Goal: Task Accomplishment & Management: Use online tool/utility

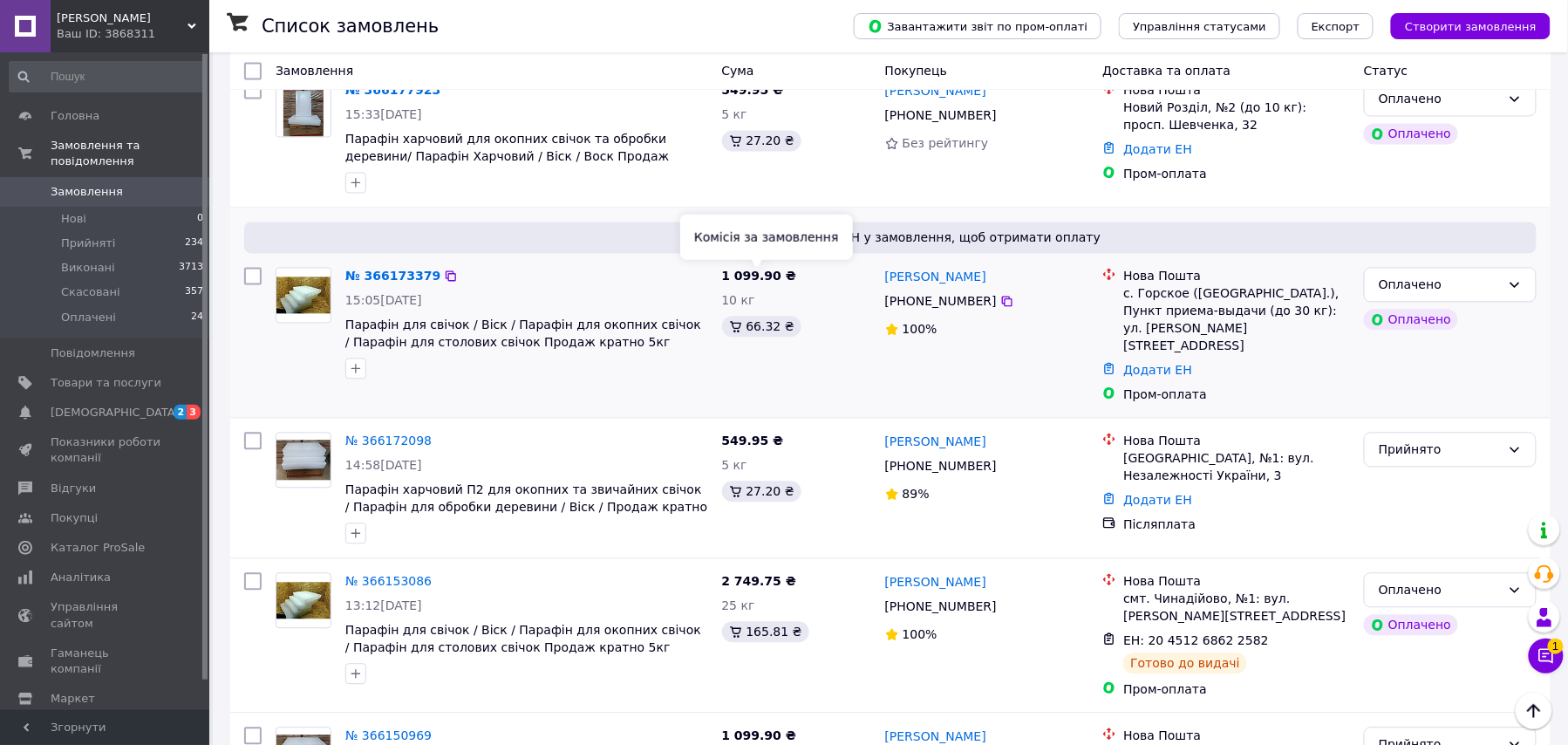
scroll to position [1213, 0]
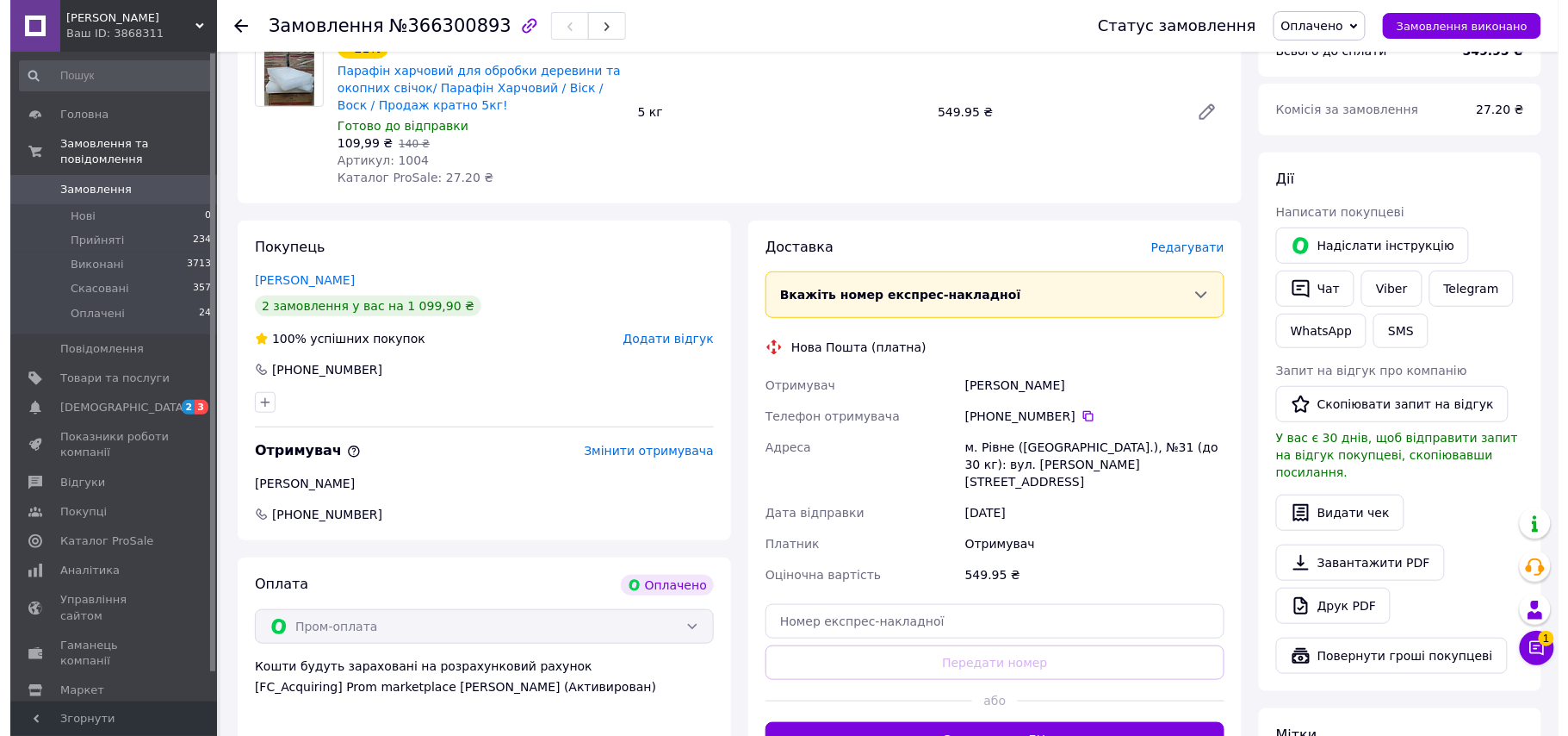
scroll to position [229, 0]
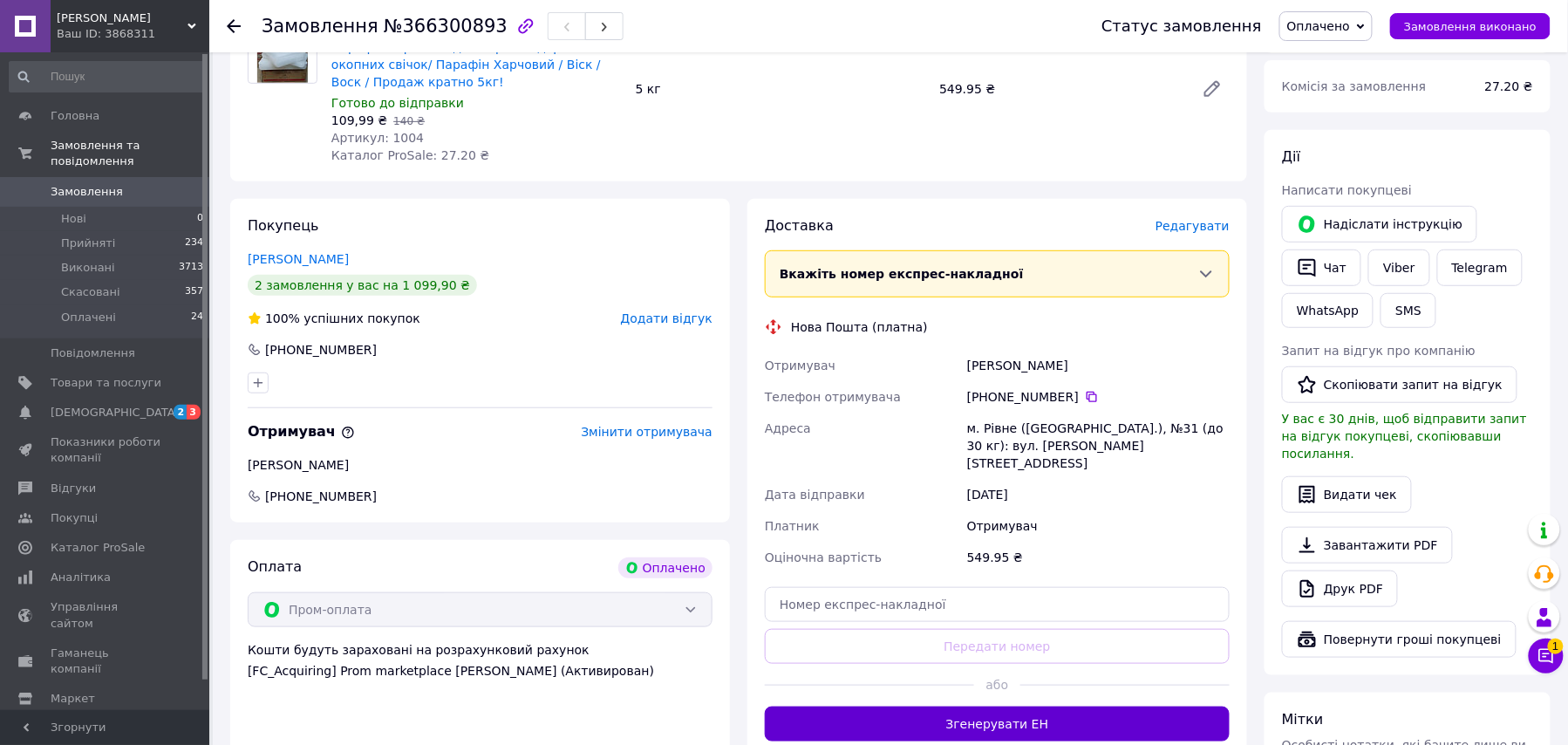
click at [995, 709] on button "Згенерувати ЕН" at bounding box center [997, 723] width 465 height 35
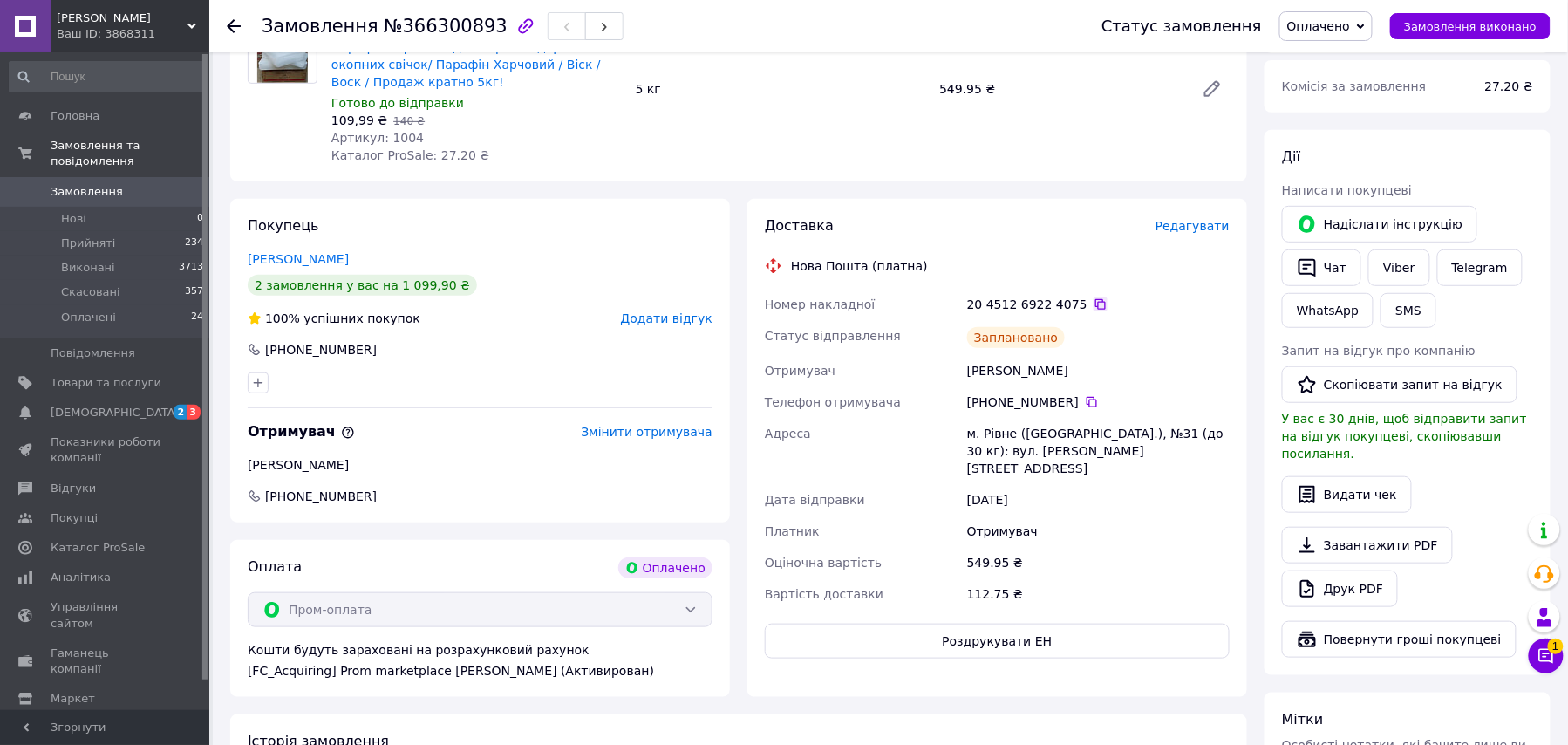
click at [1094, 308] on icon at bounding box center [1101, 304] width 14 height 14
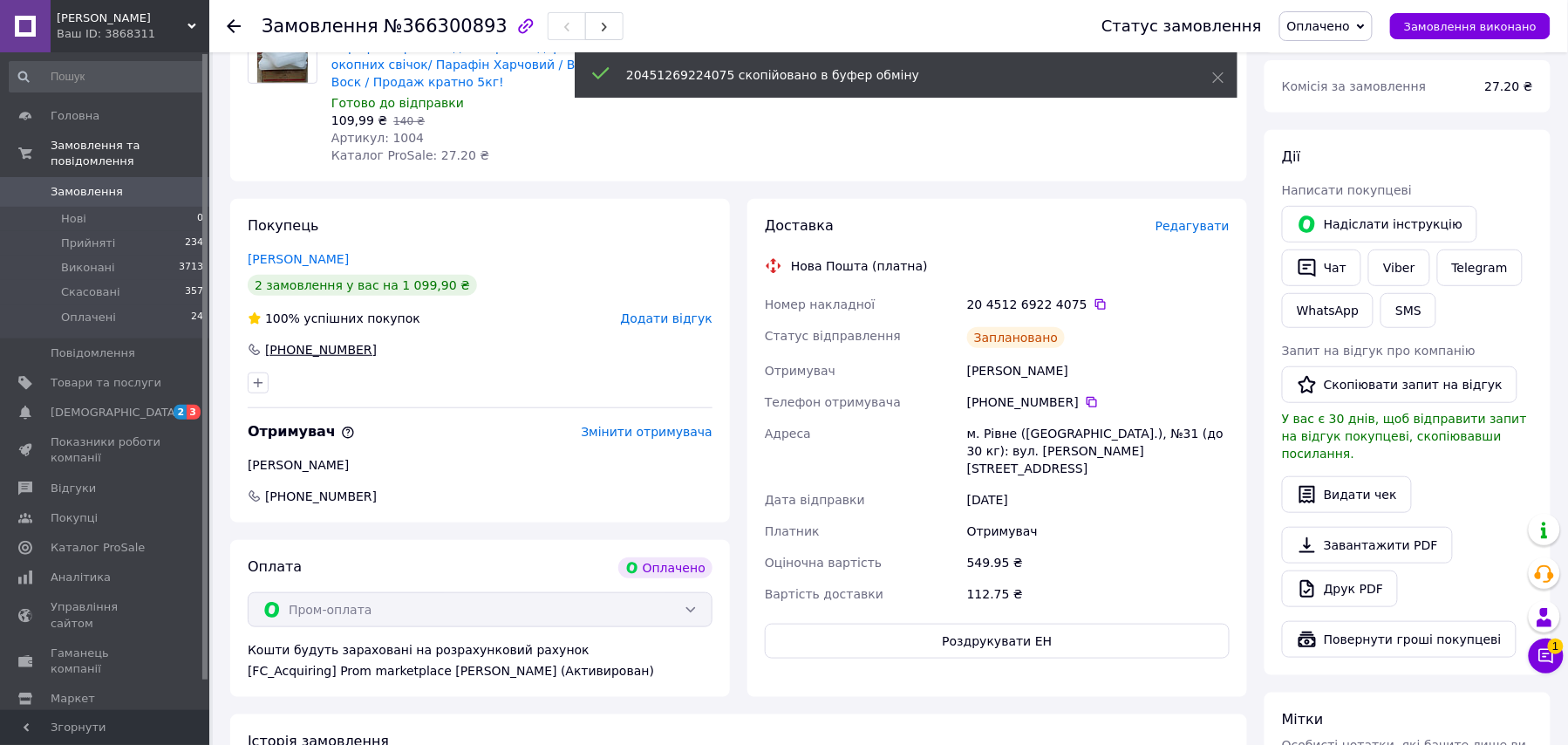
click at [264, 343] on div "[PHONE_NUMBER]" at bounding box center [320, 350] width 115 height 17
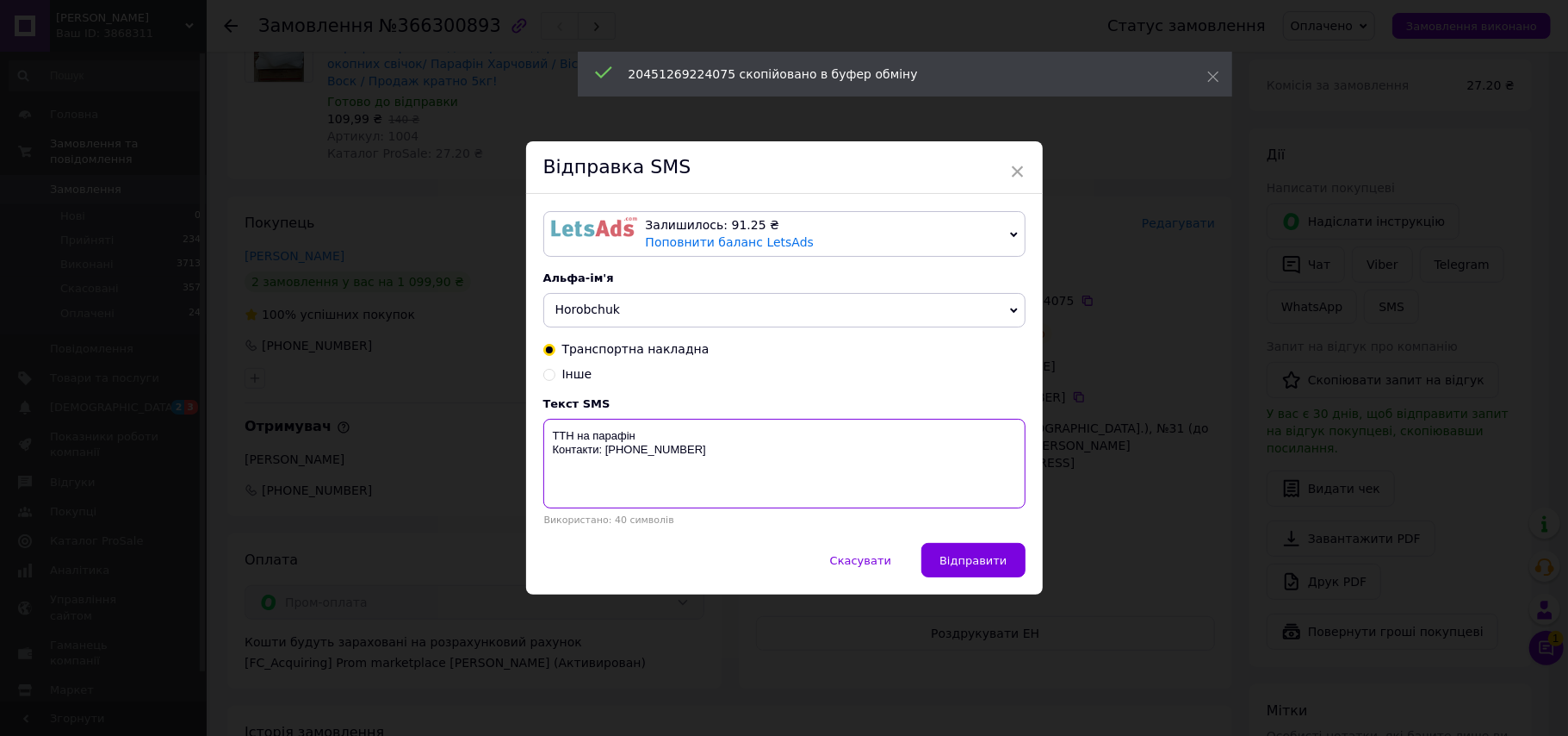
click at [651, 431] on textarea "ТТН на парафін Контакти: [PHONE_NUMBER]" at bounding box center [784, 464] width 482 height 90
paste textarea "20451269224075"
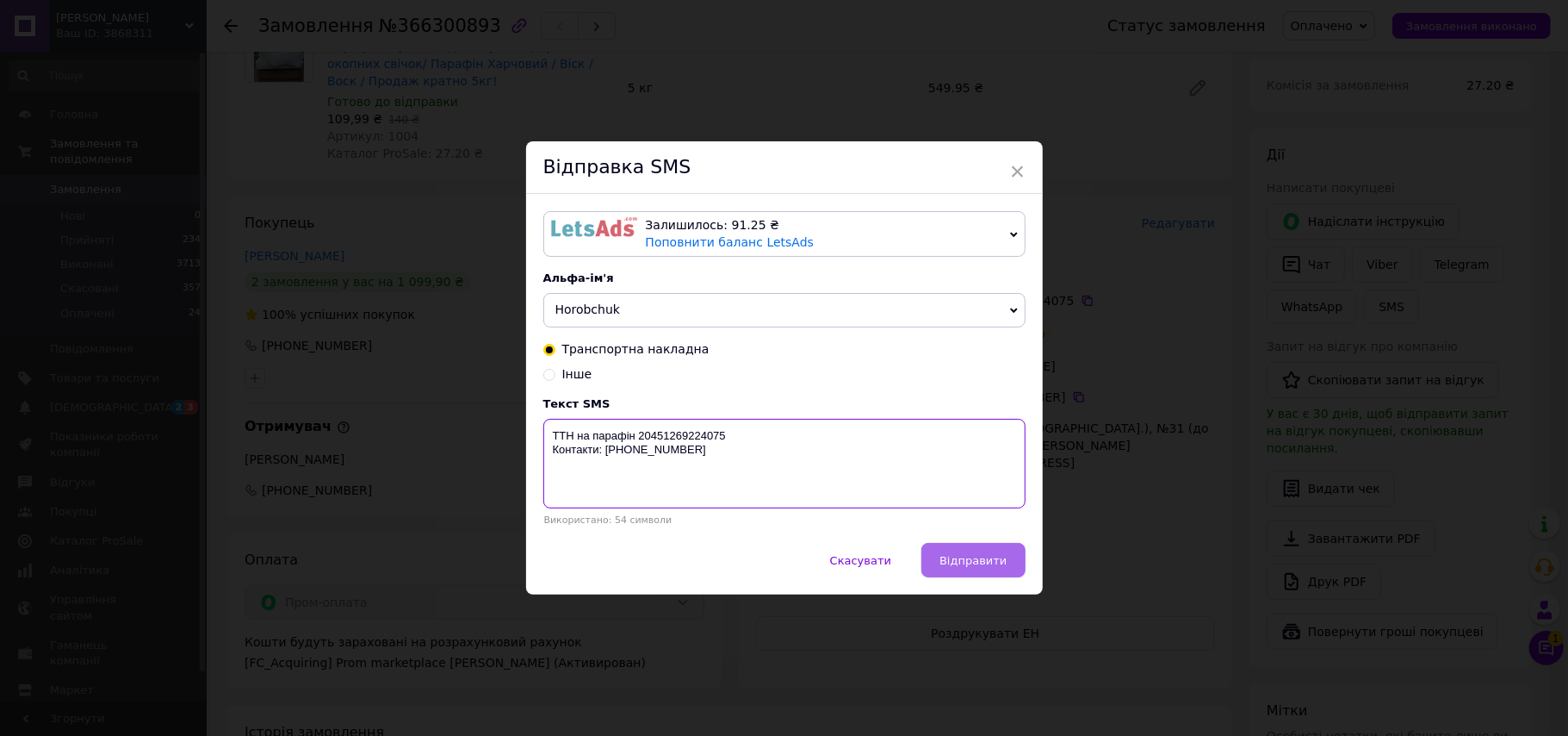
type textarea "ТТН на парафін 20451269224075 Контакти: +380684100140"
click at [976, 567] on span "Відправити" at bounding box center [974, 560] width 67 height 13
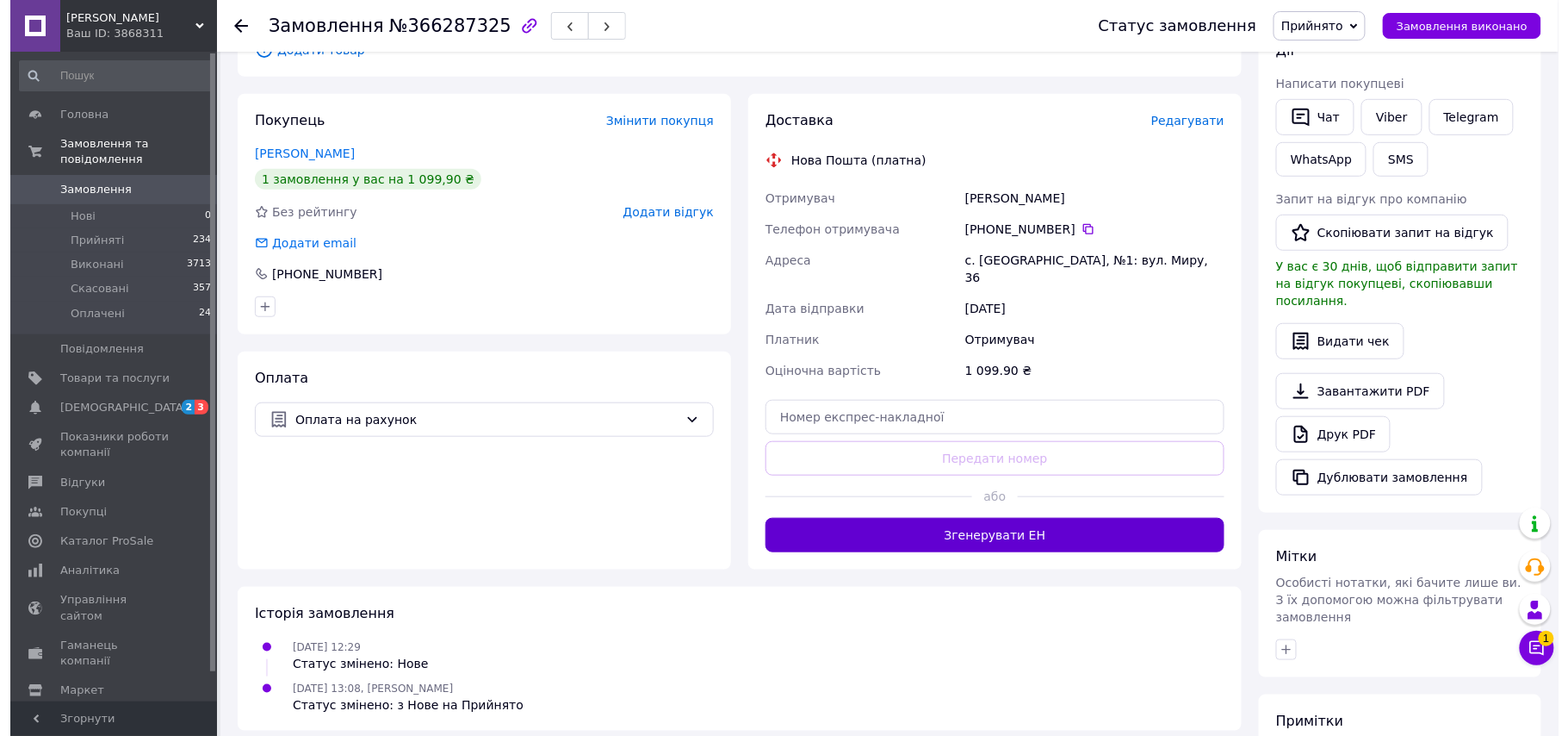
scroll to position [345, 0]
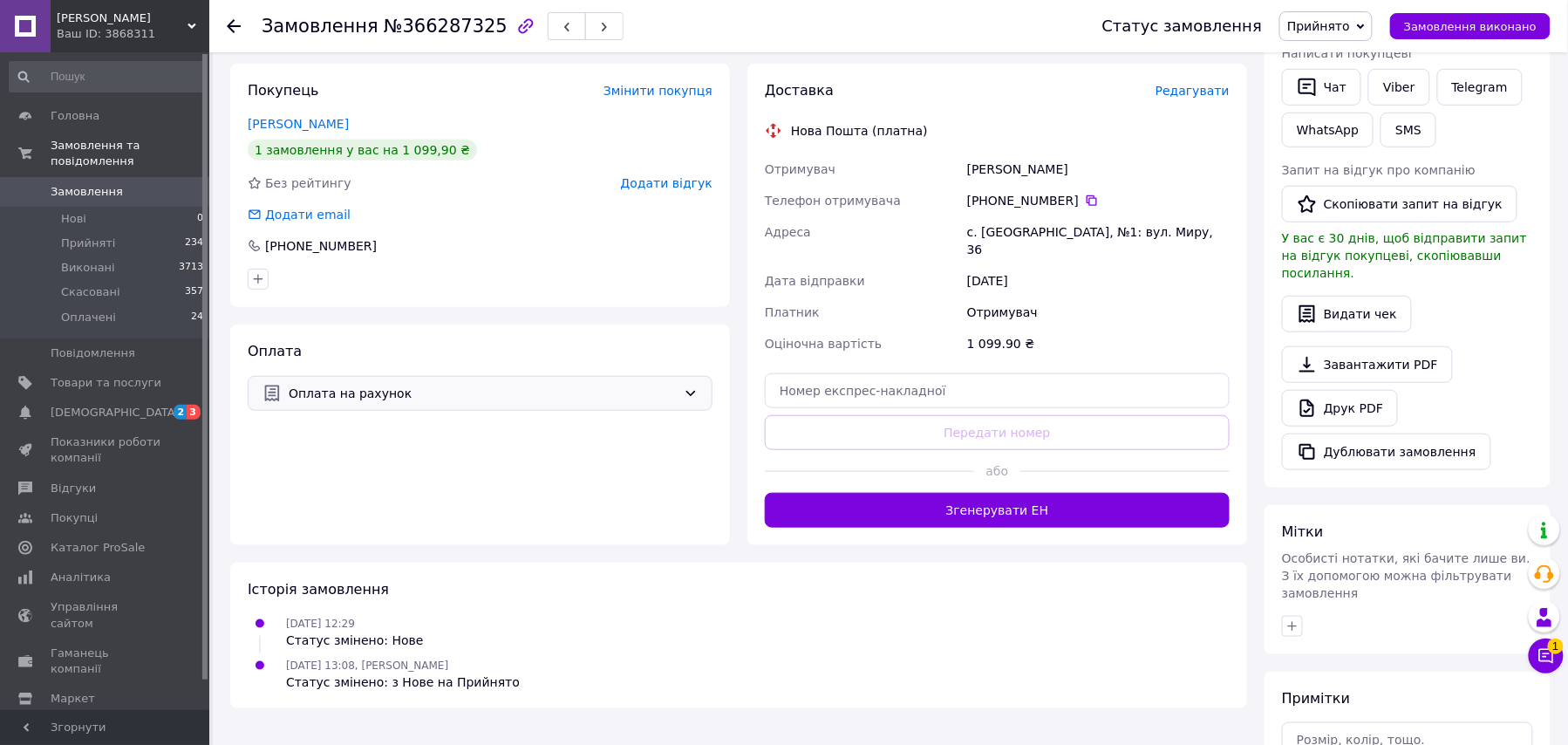
click at [511, 378] on div "Оплата на рахунок" at bounding box center [480, 392] width 465 height 35
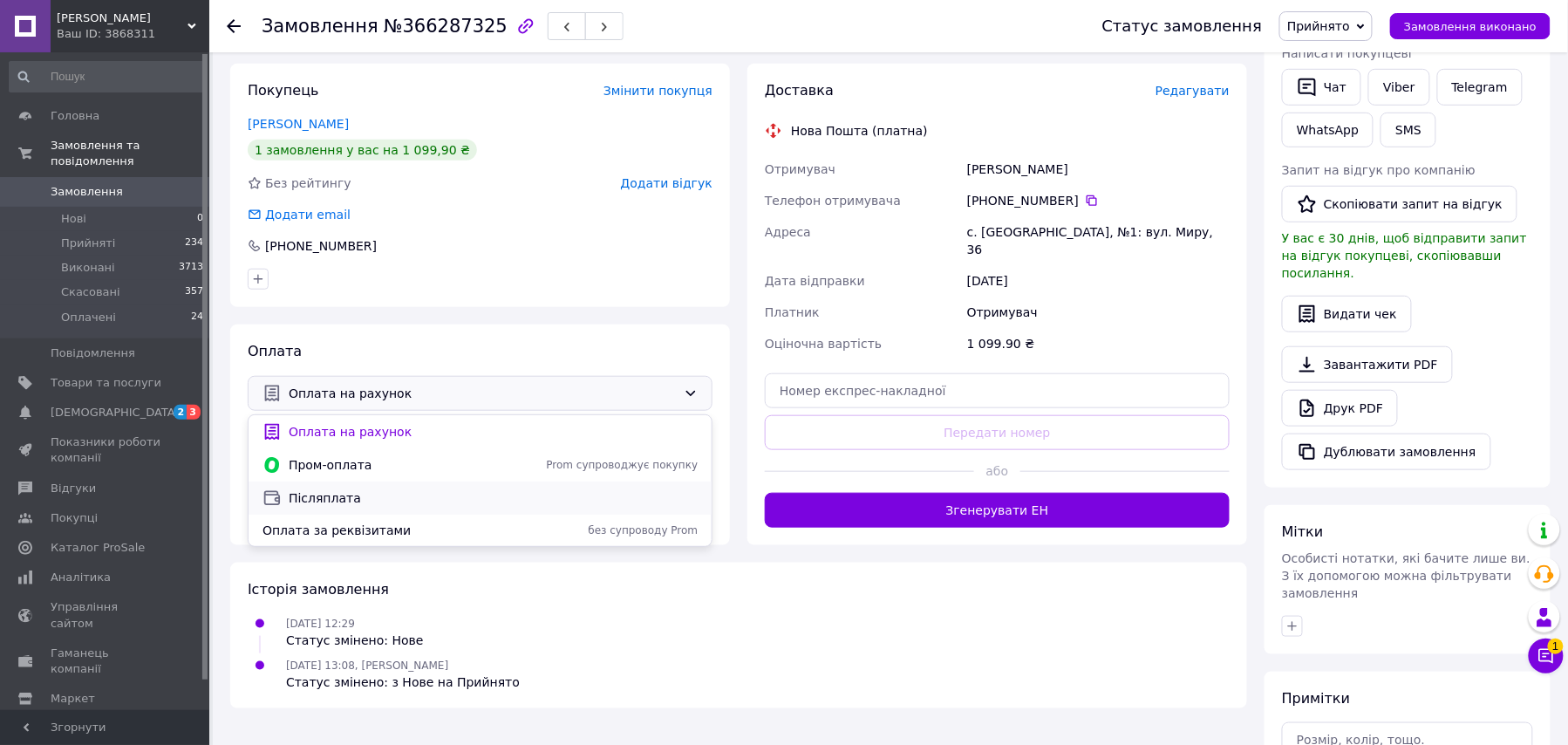
click at [329, 503] on span "Післяплата" at bounding box center [492, 498] width 409 height 17
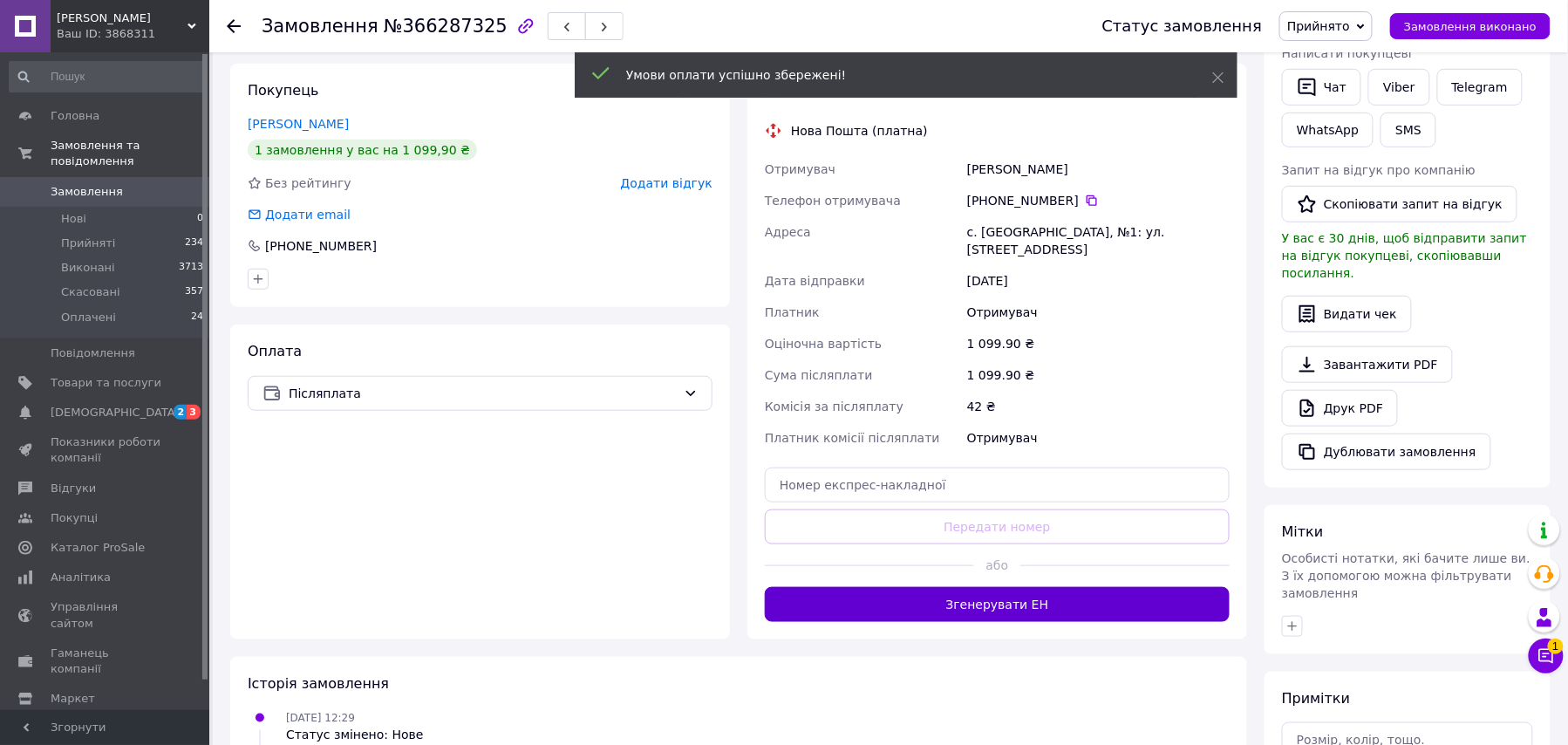
click at [987, 587] on button "Згенерувати ЕН" at bounding box center [997, 604] width 465 height 35
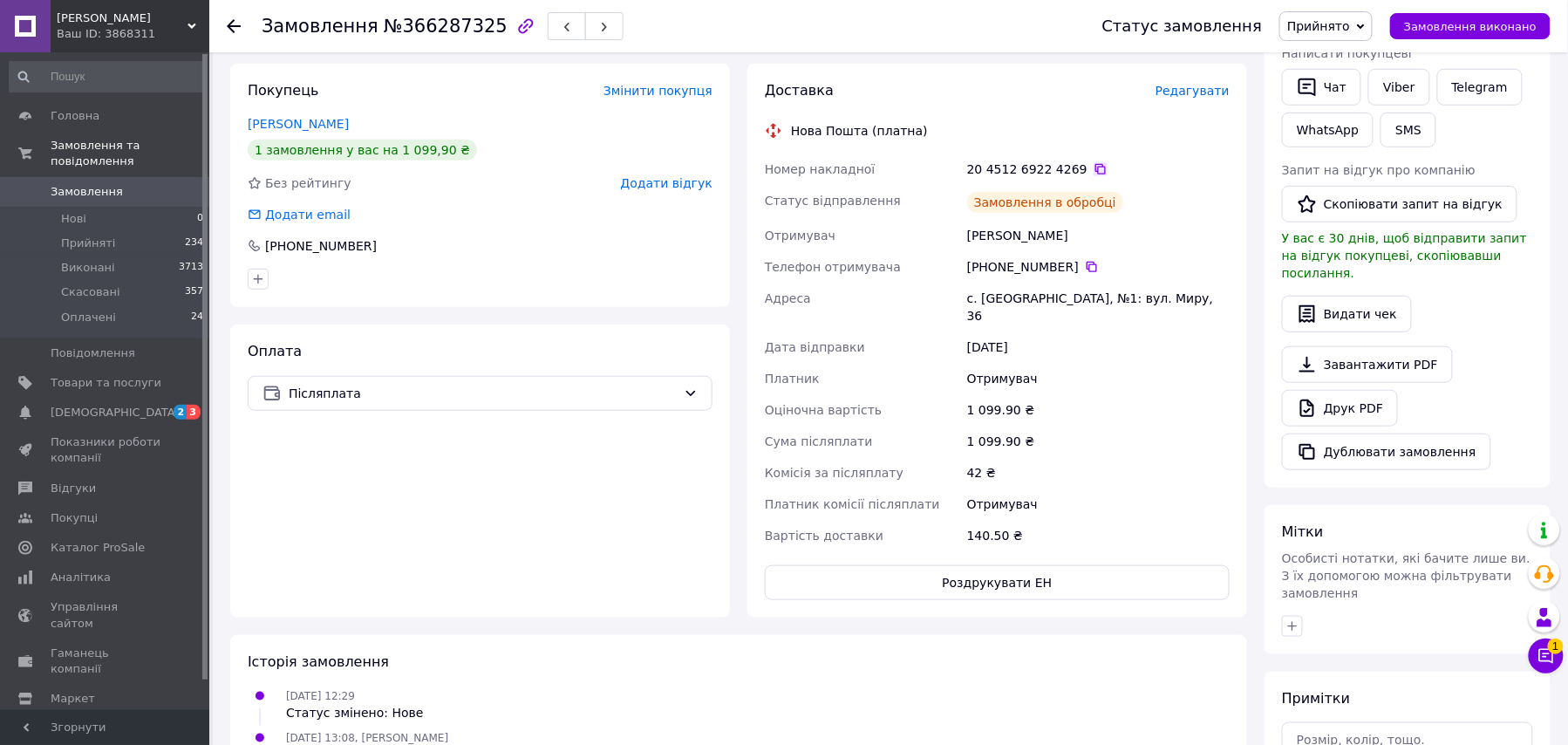
click at [1094, 169] on icon at bounding box center [1101, 169] width 14 height 14
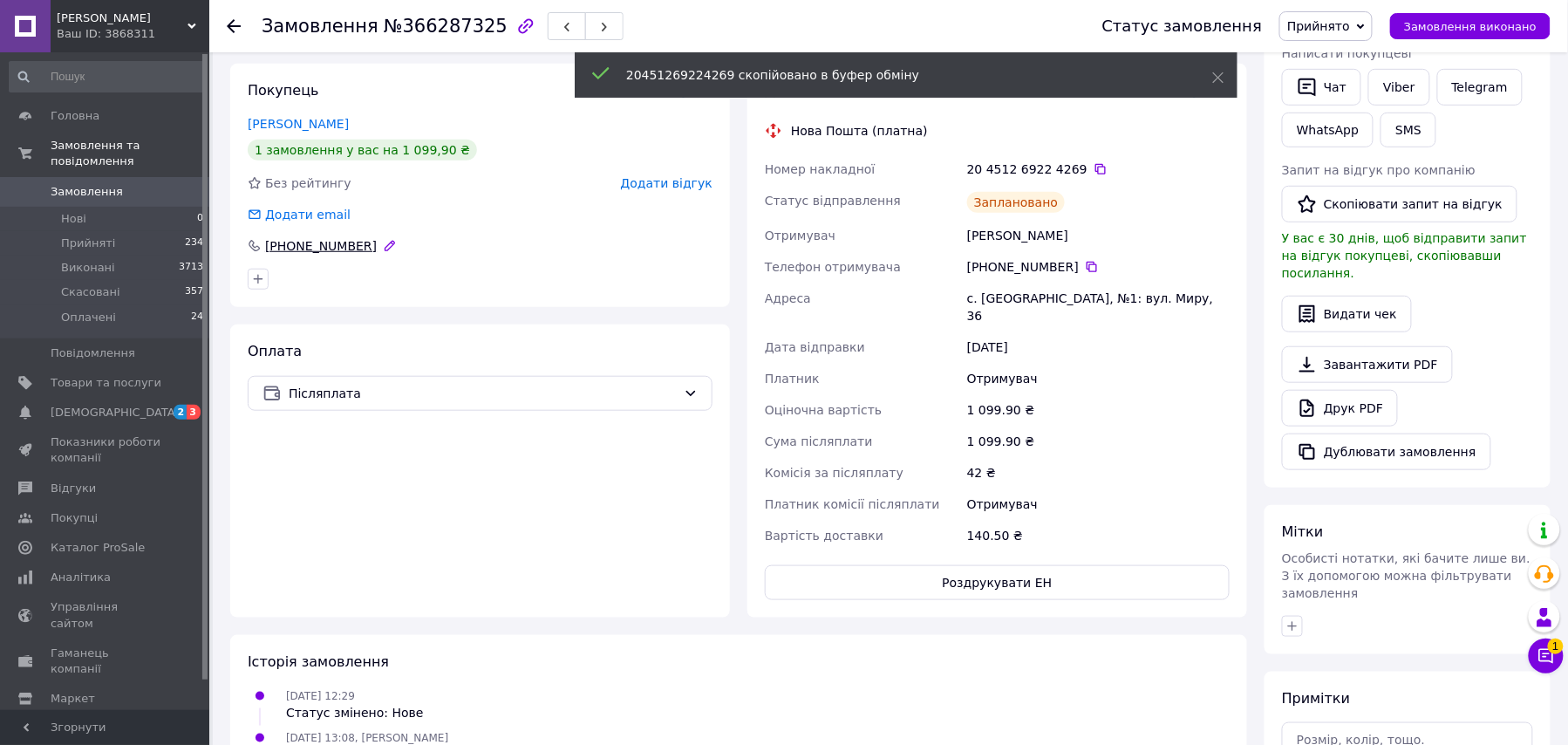
click at [336, 238] on div "[PHONE_NUMBER]" at bounding box center [320, 245] width 115 height 17
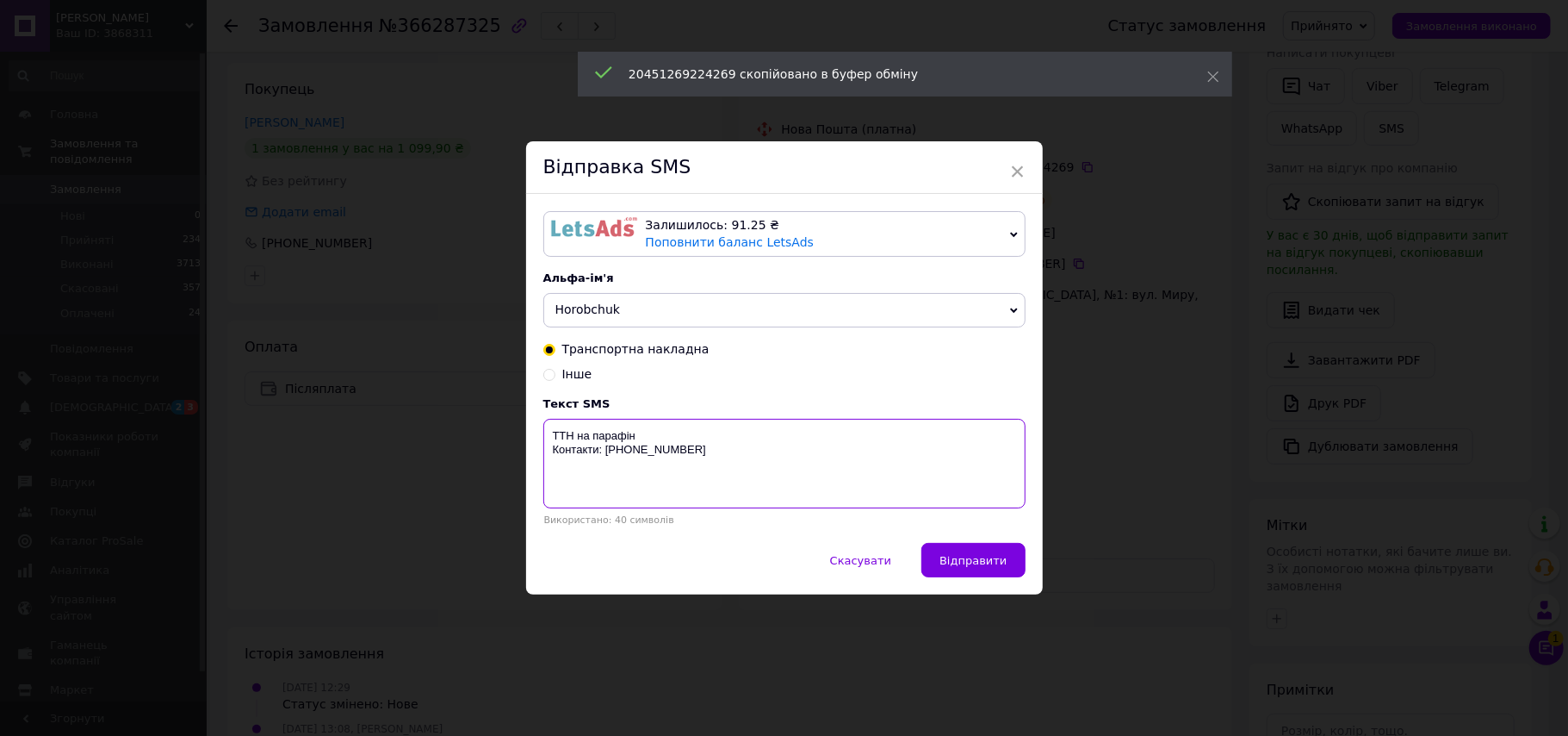
click at [755, 435] on textarea "ТТН на парафін Контакти: +380684100140" at bounding box center [784, 464] width 482 height 90
paste textarea "20451269224269"
type textarea "ТТН на парафін 20451269224269 Контакти: +380684100140"
click at [1000, 567] on span "Відправити" at bounding box center [974, 560] width 67 height 13
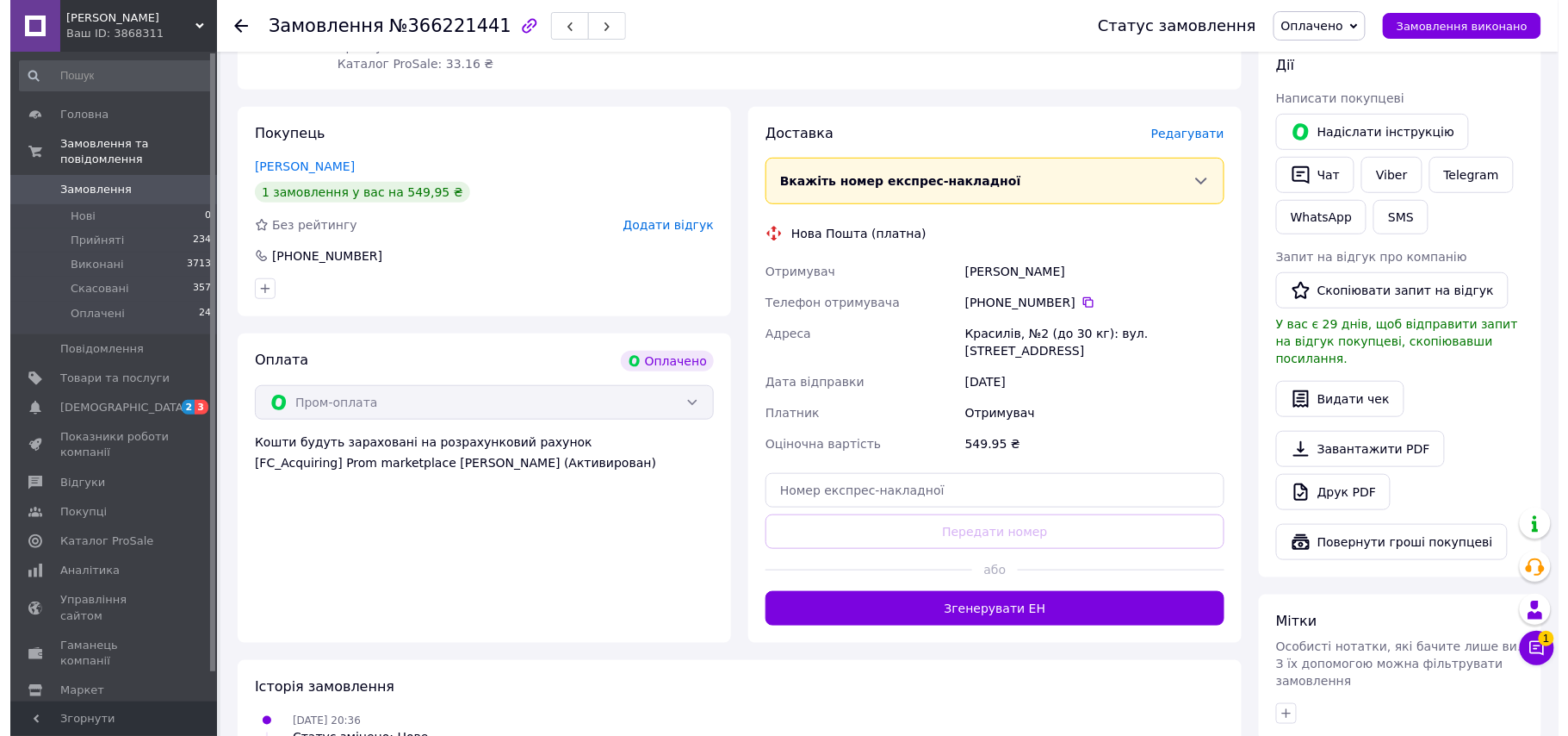
scroll to position [345, 0]
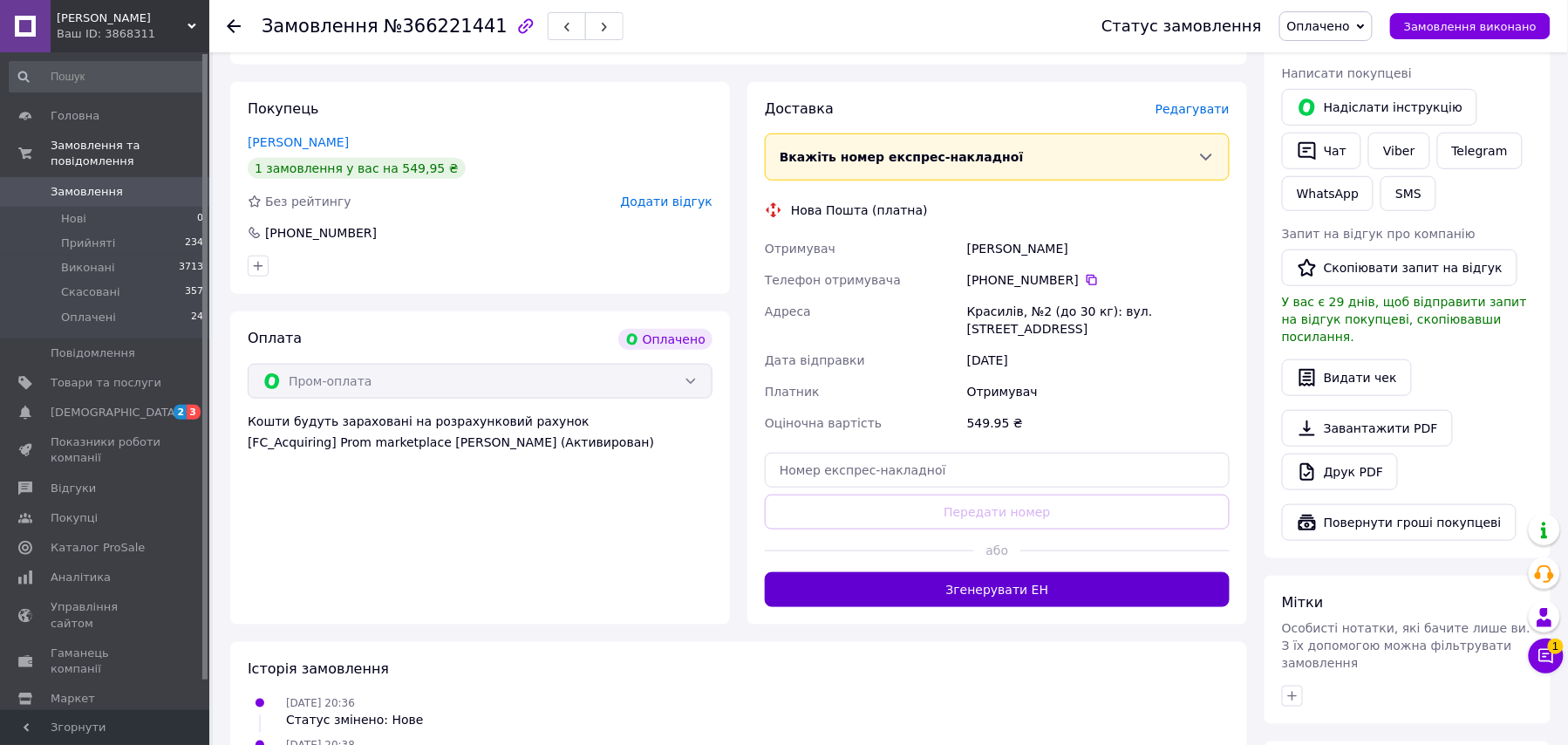
click at [960, 577] on button "Згенерувати ЕН" at bounding box center [997, 589] width 465 height 35
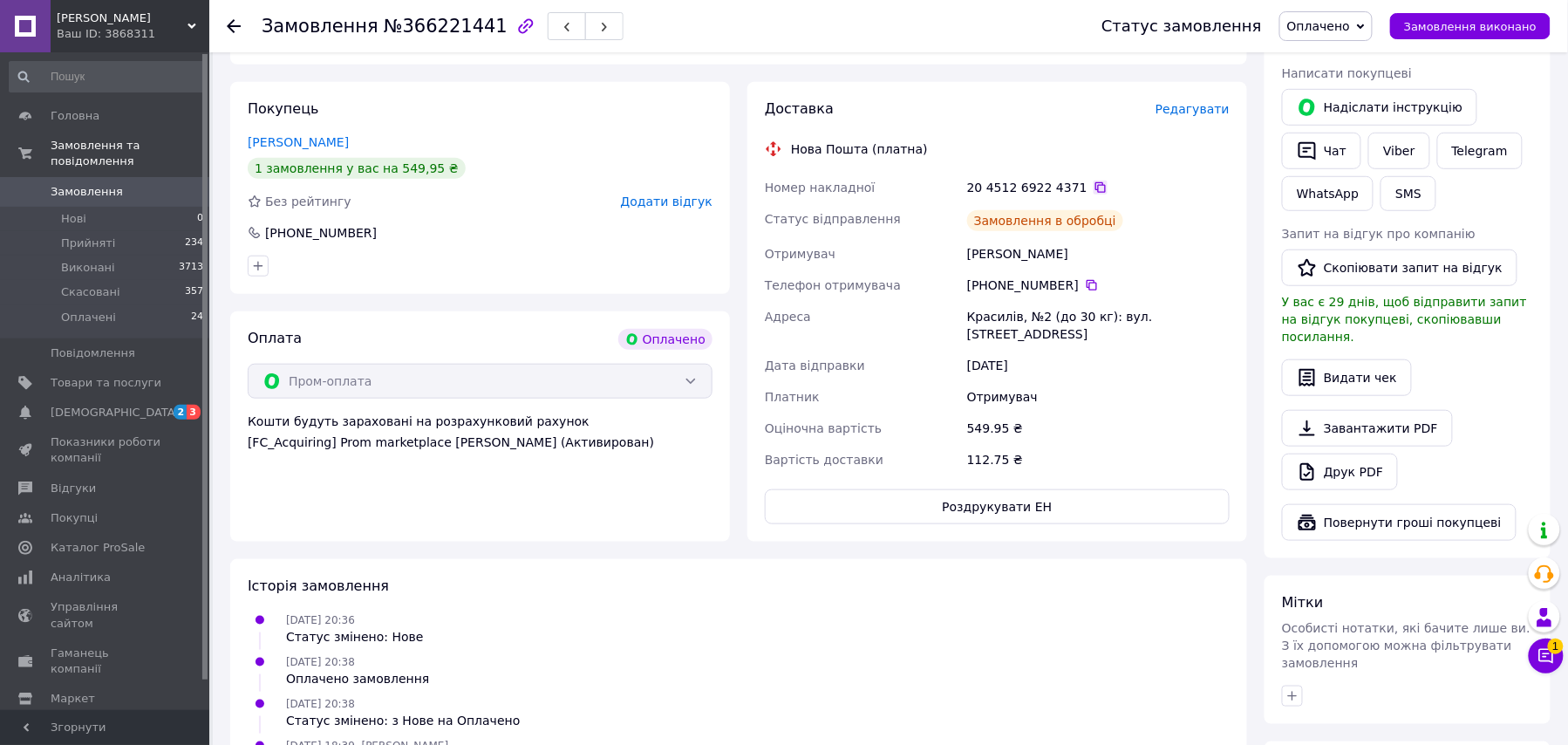
click at [1095, 189] on icon at bounding box center [1100, 187] width 10 height 10
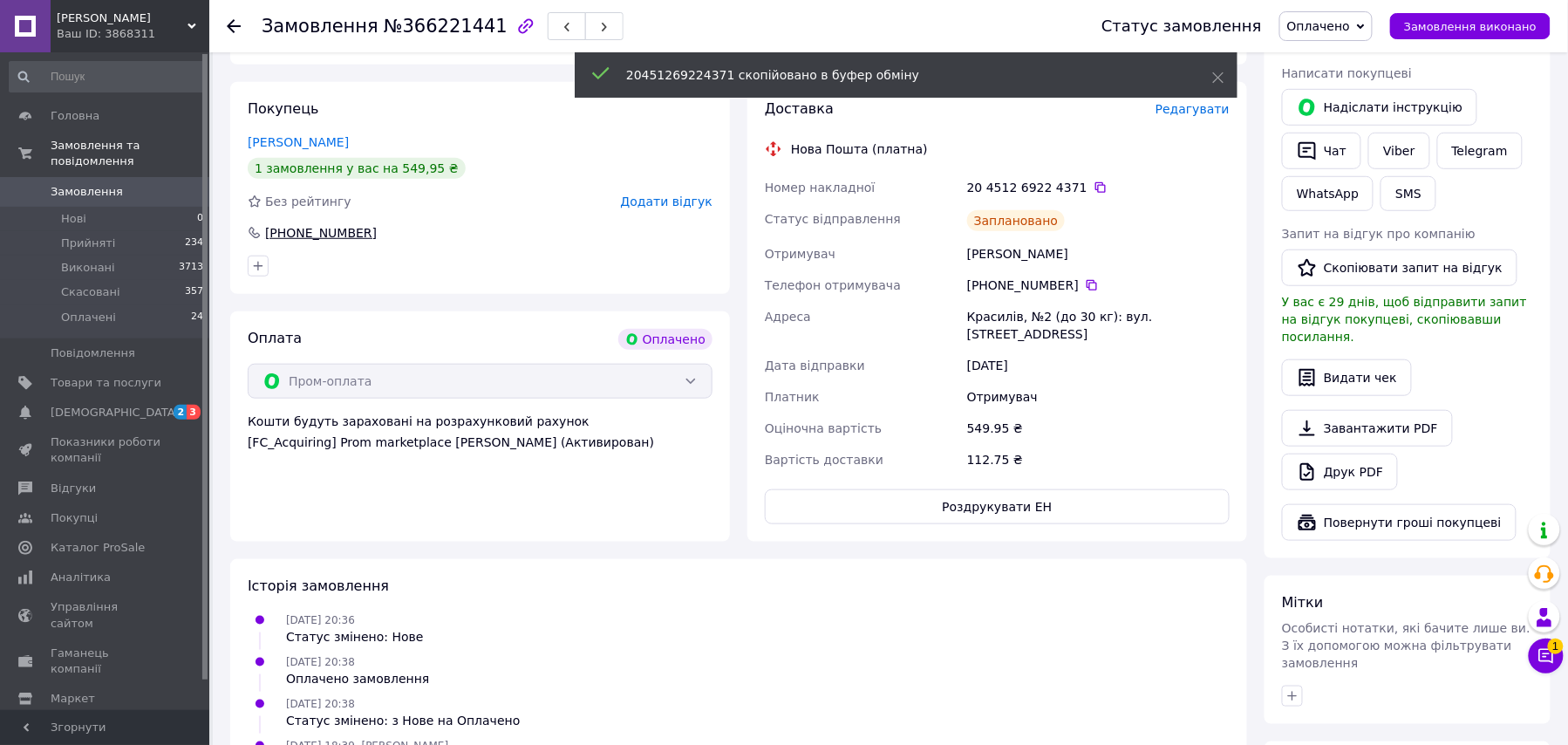
click at [343, 234] on div "+380 68 646 85 59" at bounding box center [320, 232] width 115 height 17
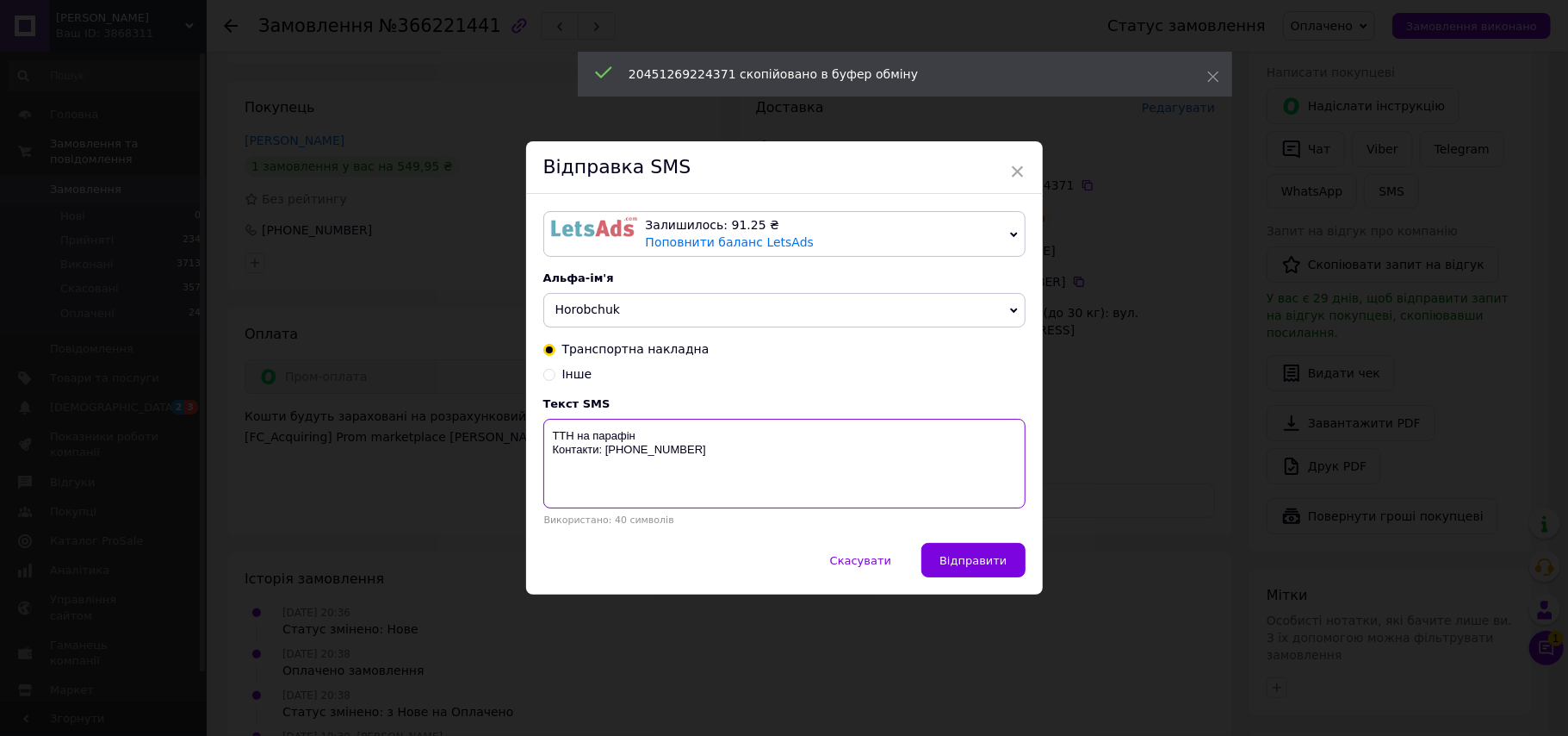
click at [708, 434] on textarea "ТТН на парафін Контакти: [PHONE_NUMBER]" at bounding box center [784, 464] width 482 height 90
paste textarea "20451269224371"
type textarea "ТТН на парафін 20451269224371 Контакти: +380684100140"
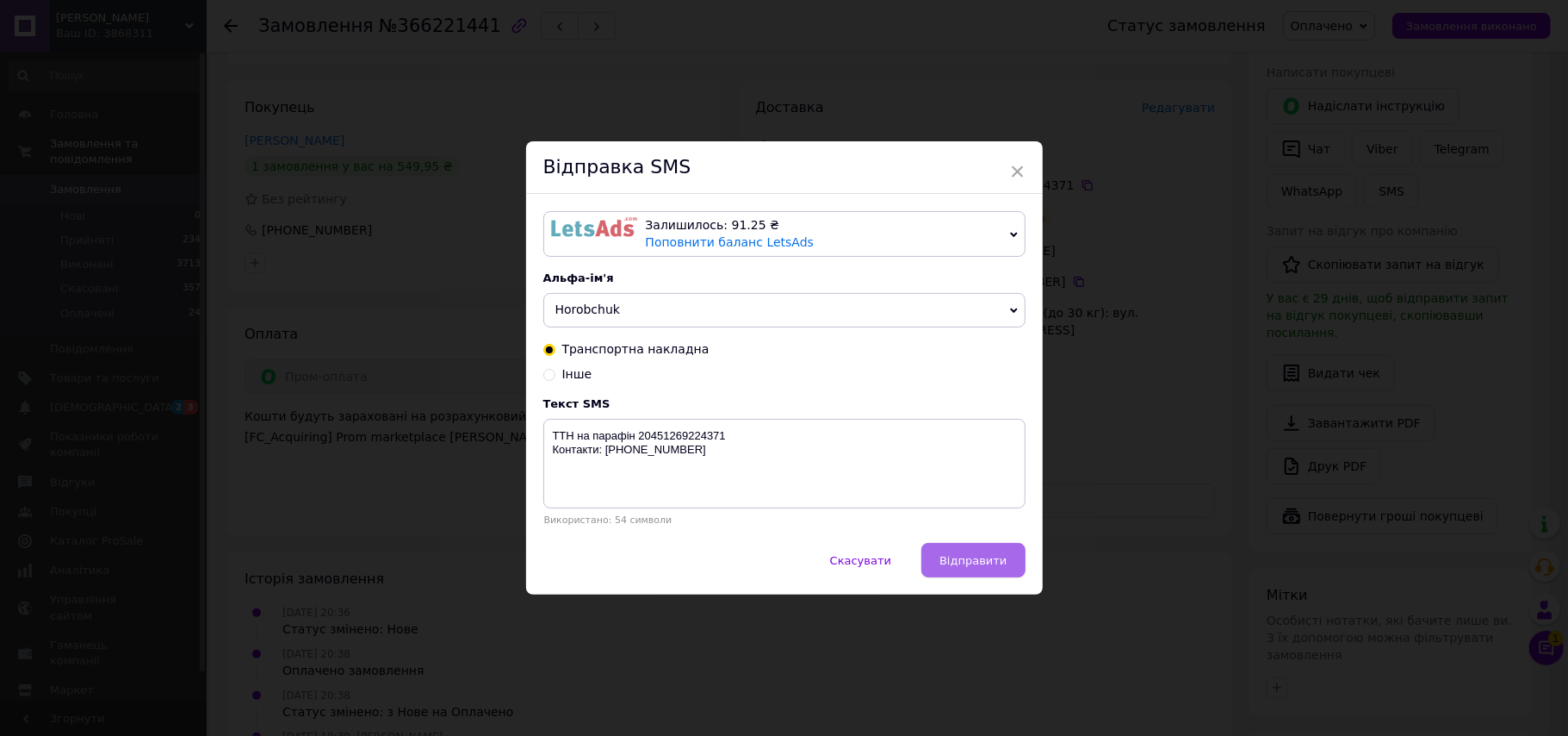
click at [980, 558] on span "Відправити" at bounding box center [974, 560] width 67 height 13
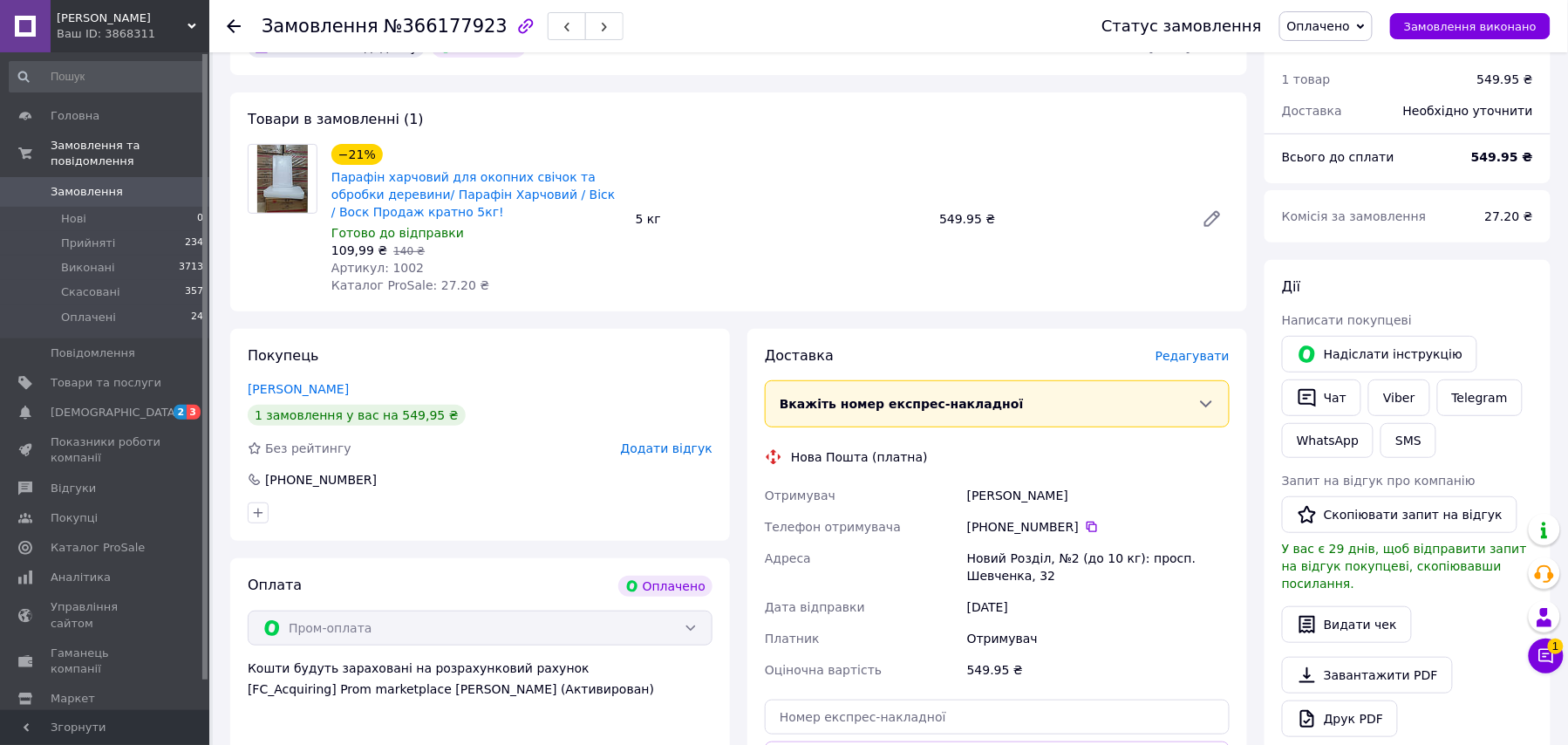
scroll to position [232, 0]
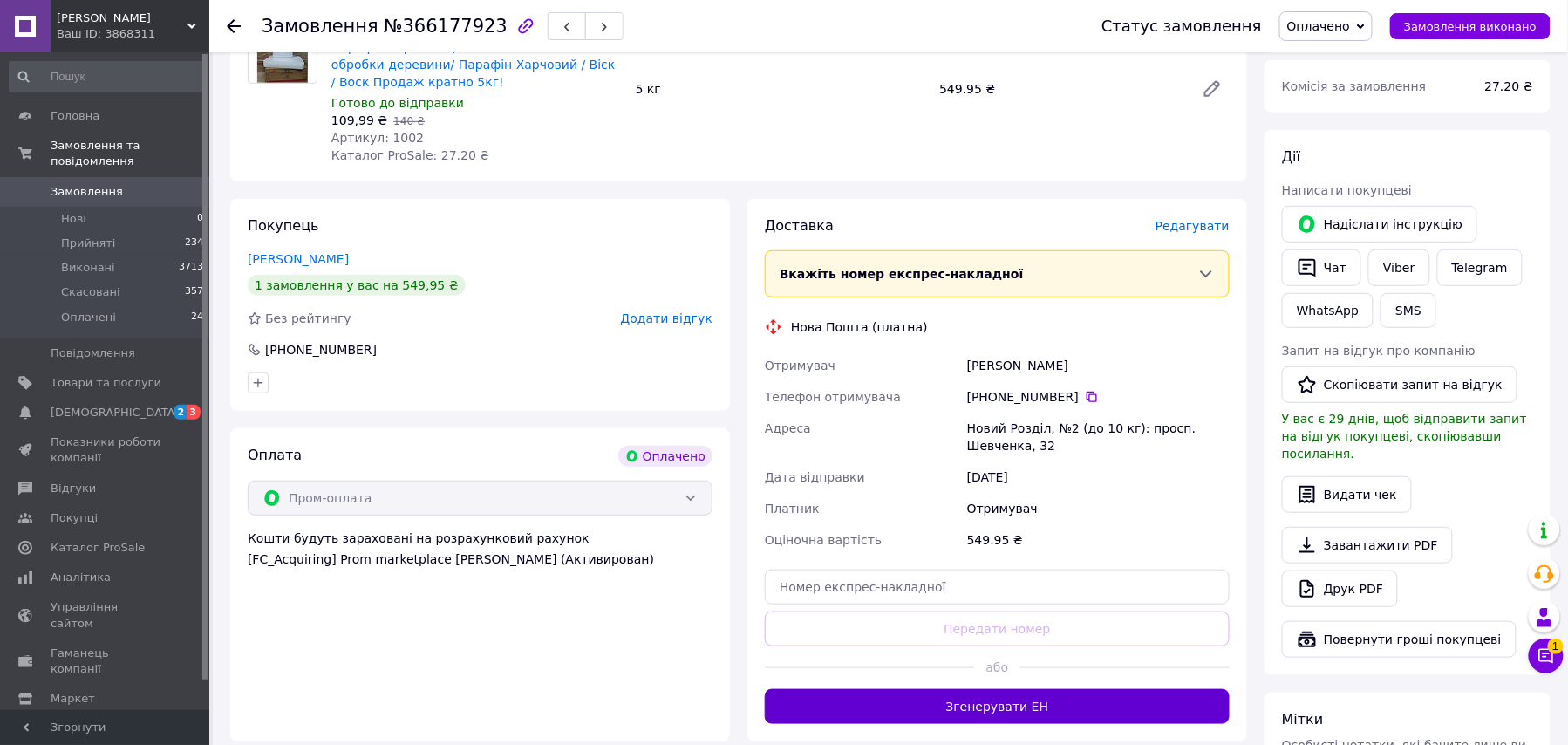
click at [1008, 708] on button "Згенерувати ЕН" at bounding box center [997, 706] width 465 height 35
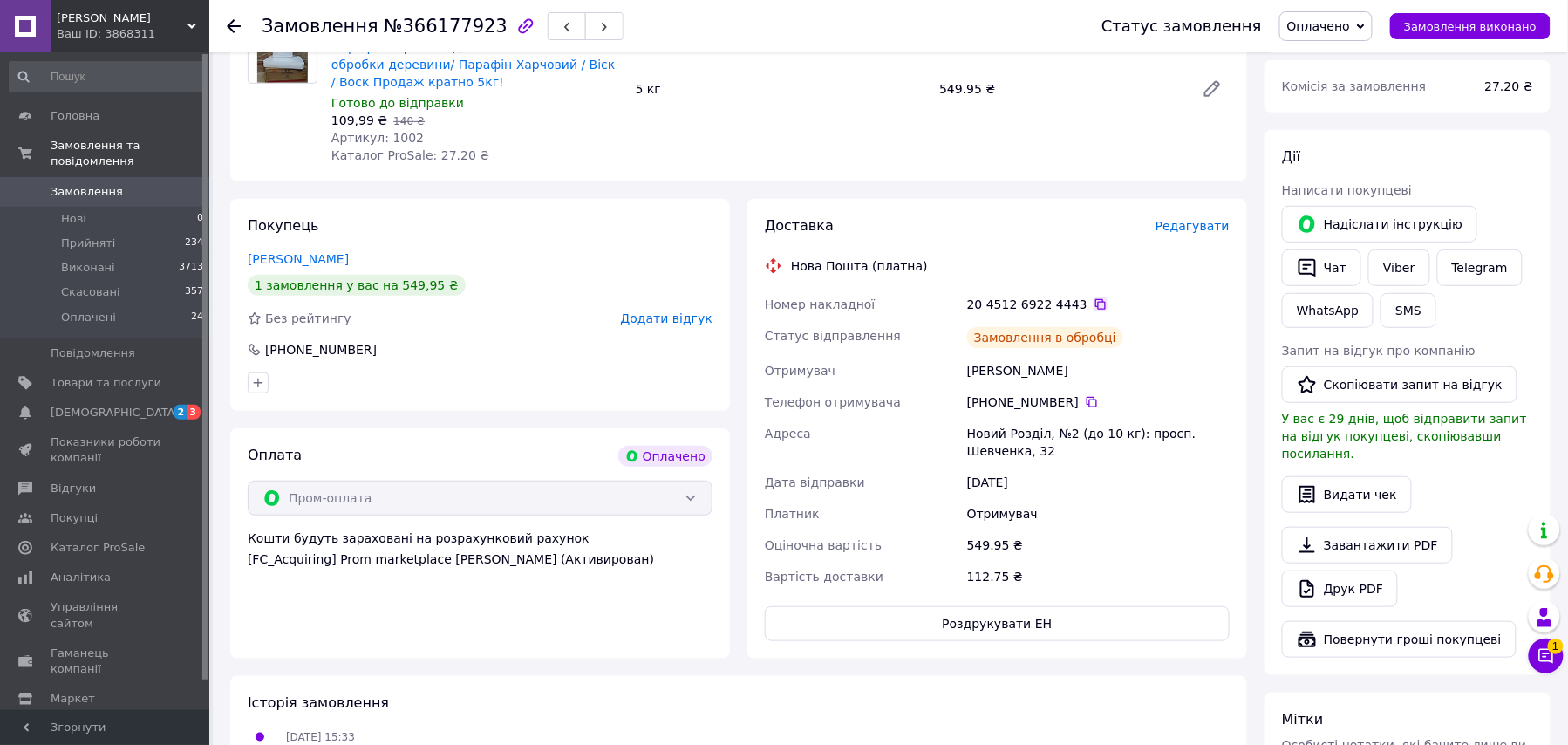
click at [1095, 300] on icon at bounding box center [1100, 304] width 10 height 10
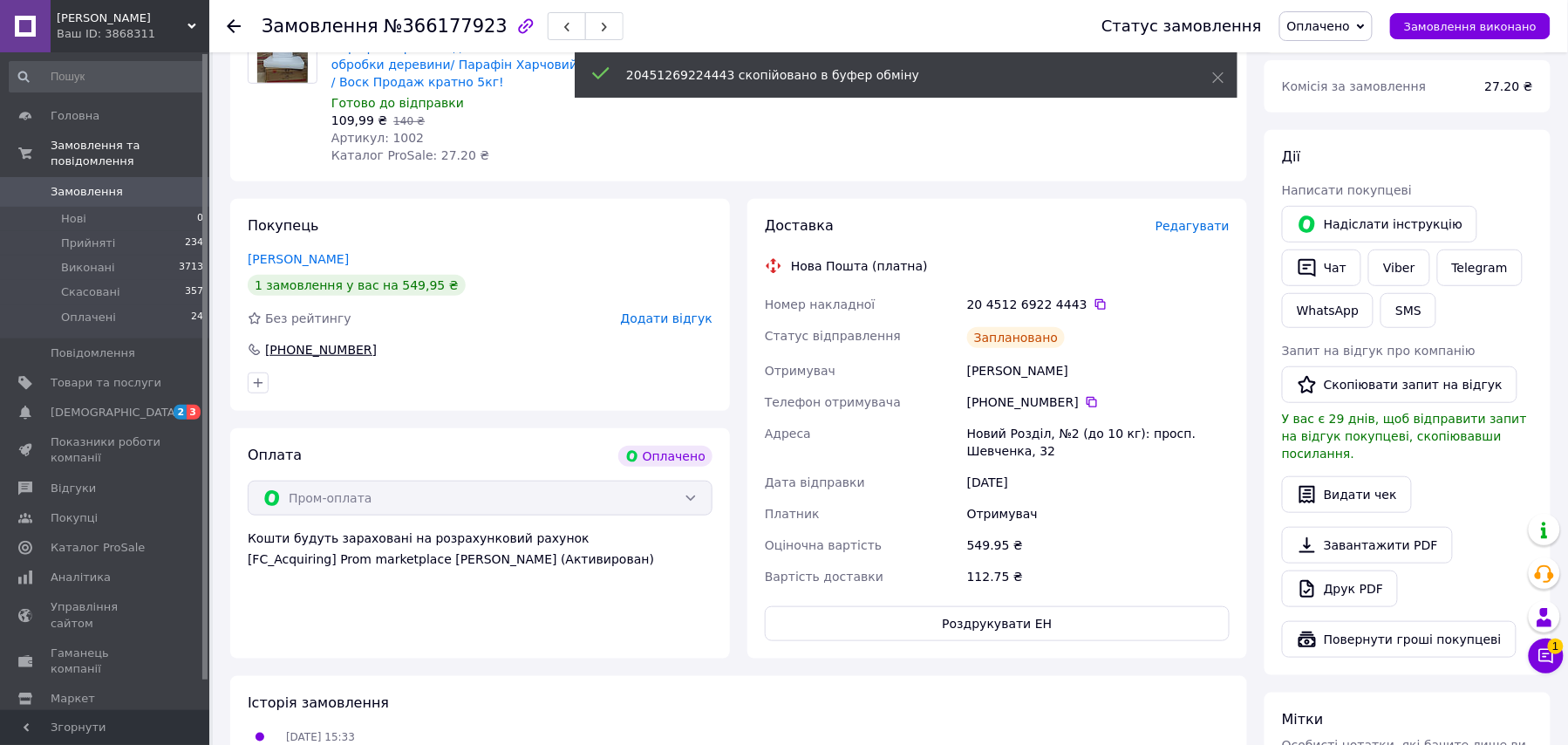
click at [301, 347] on div "[PHONE_NUMBER]" at bounding box center [320, 350] width 115 height 17
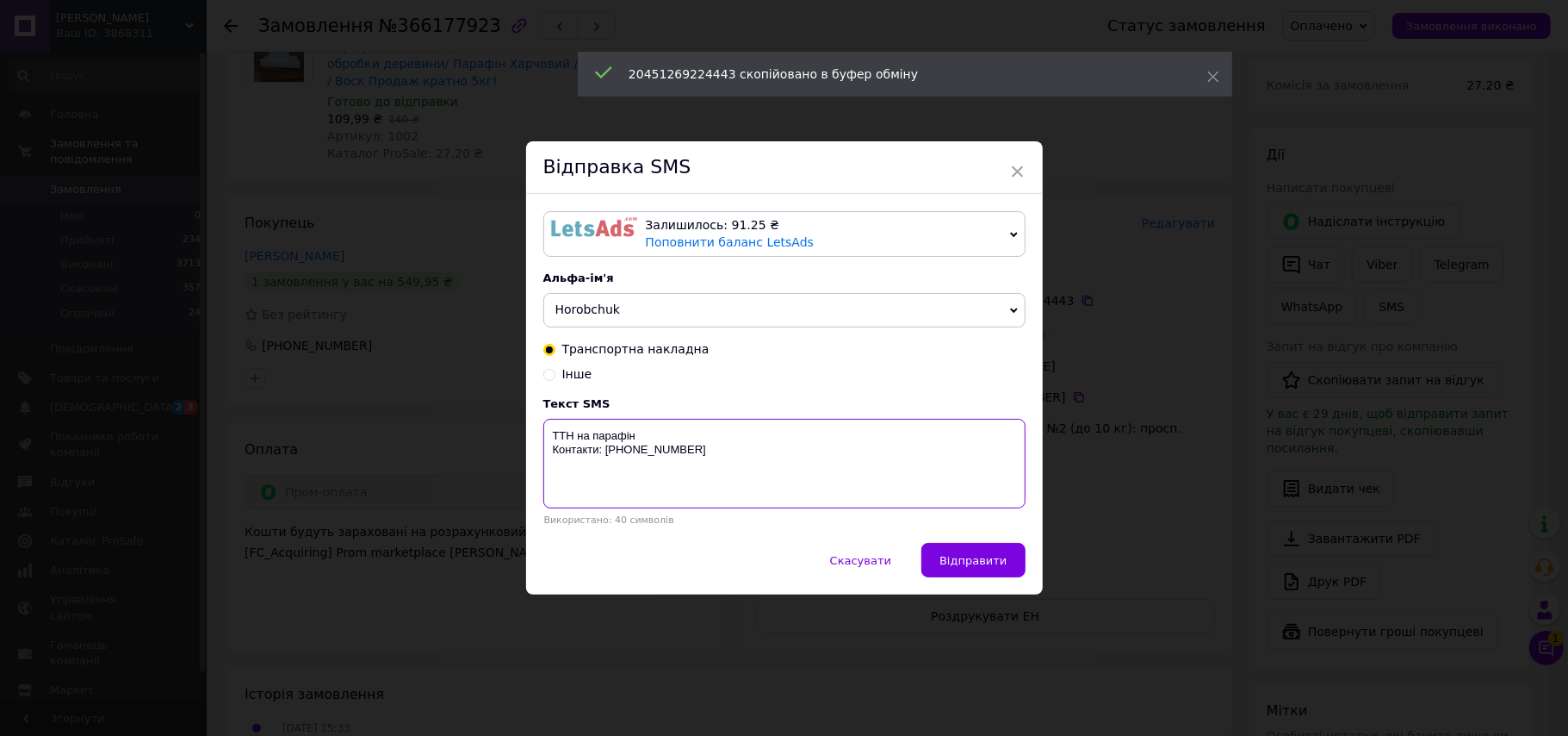
click at [847, 431] on textarea "ТТН на парафін Контакти: [PHONE_NUMBER]" at bounding box center [784, 464] width 482 height 90
paste textarea "20451269224443"
type textarea "ТТН на парафін 20451269224443 Контакти: [PHONE_NUMBER]"
click at [1003, 555] on span "Відправити" at bounding box center [974, 560] width 67 height 13
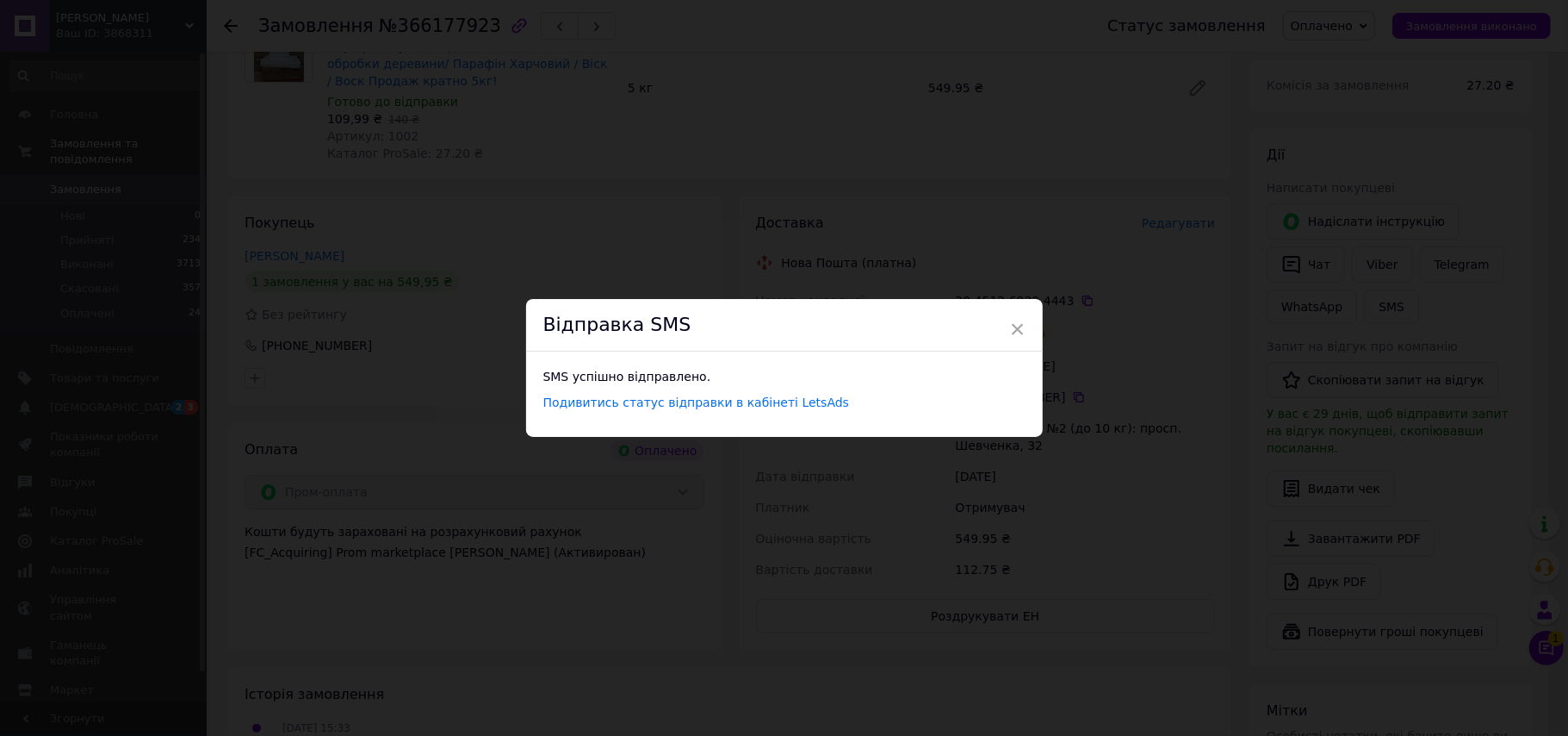
click at [769, 141] on div "× Відправка SMS SMS успішно відправлено. Подивитись статус відправки в кабінеті…" at bounding box center [784, 368] width 1568 height 736
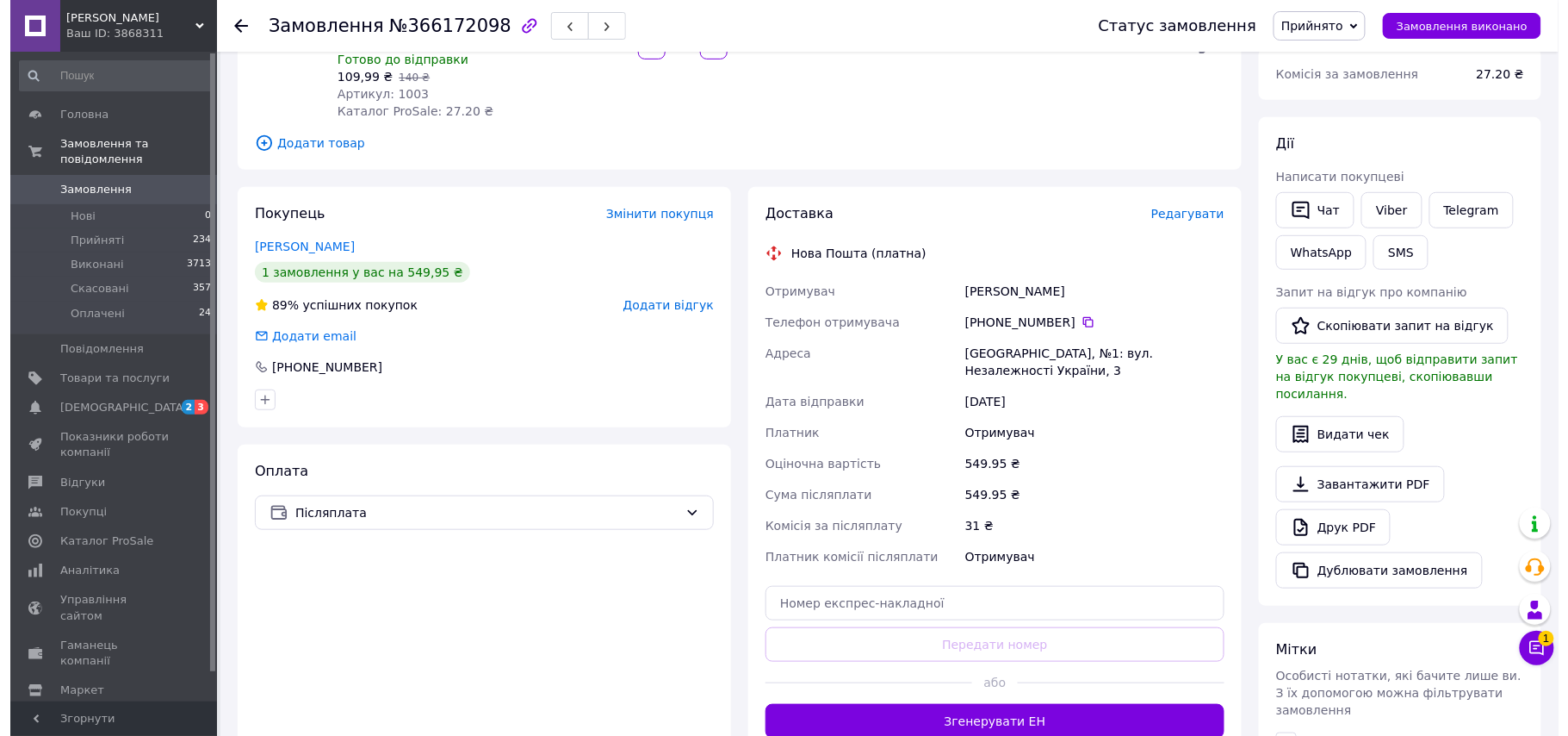
scroll to position [229, 0]
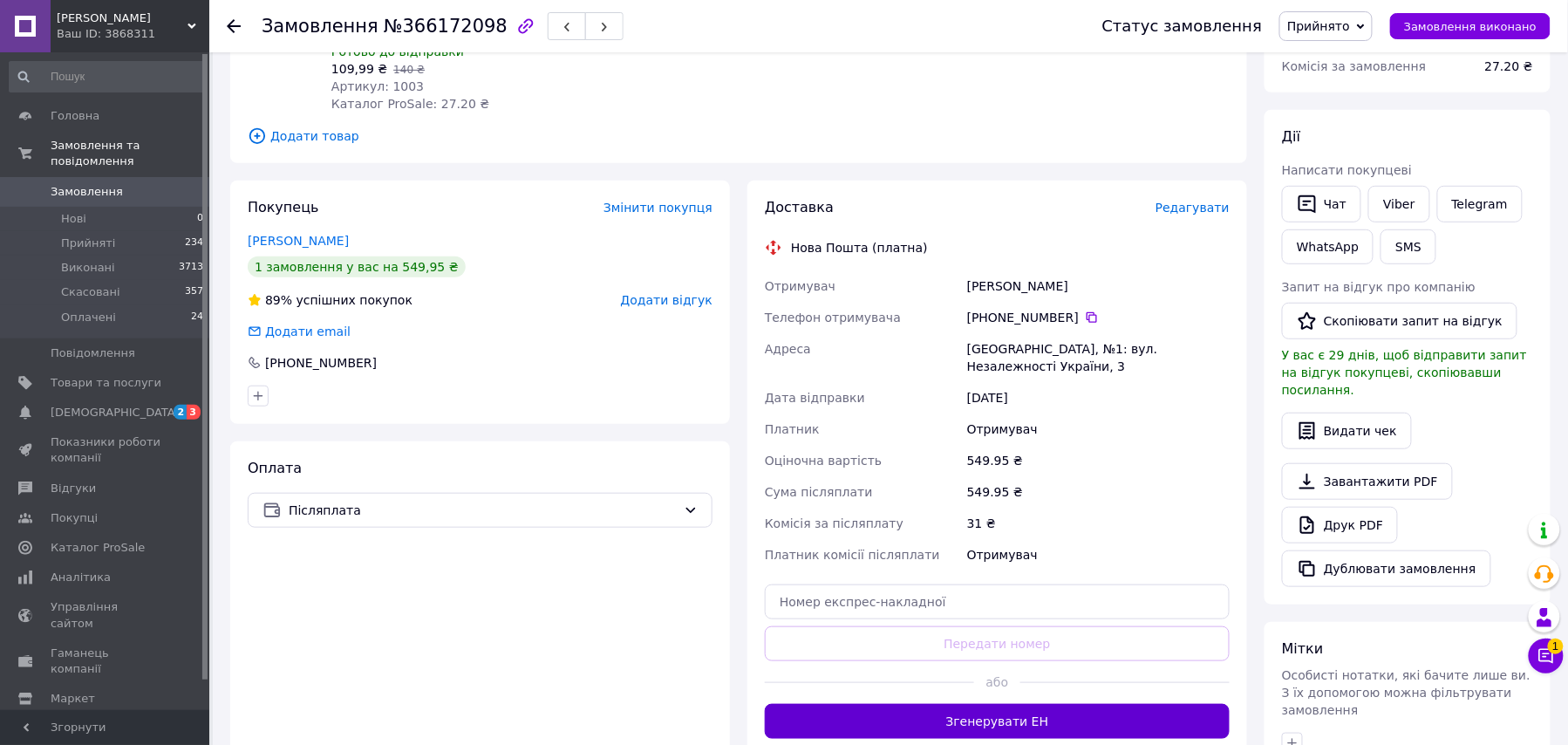
click at [1019, 708] on button "Згенерувати ЕН" at bounding box center [997, 720] width 465 height 35
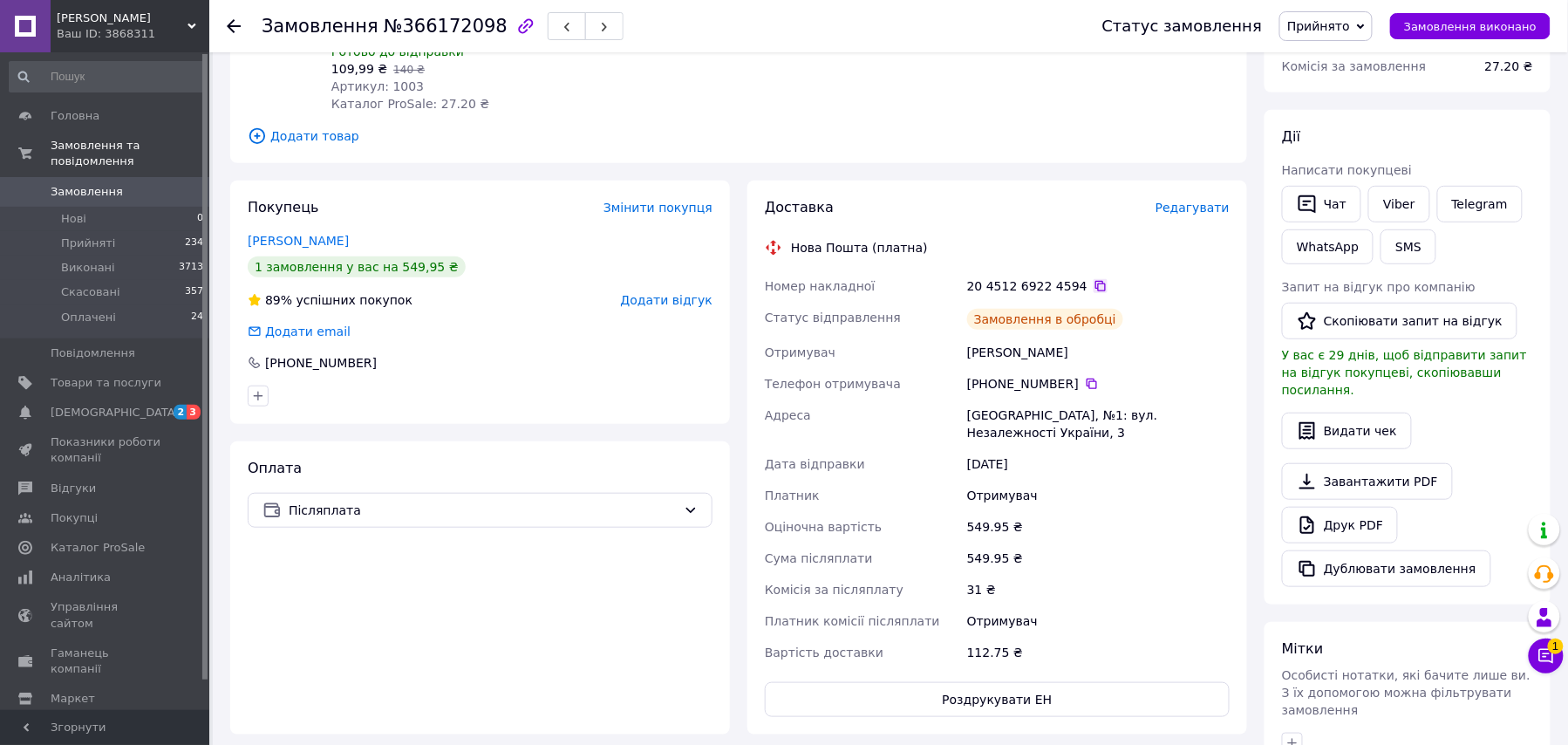
click at [1094, 284] on icon at bounding box center [1101, 285] width 14 height 14
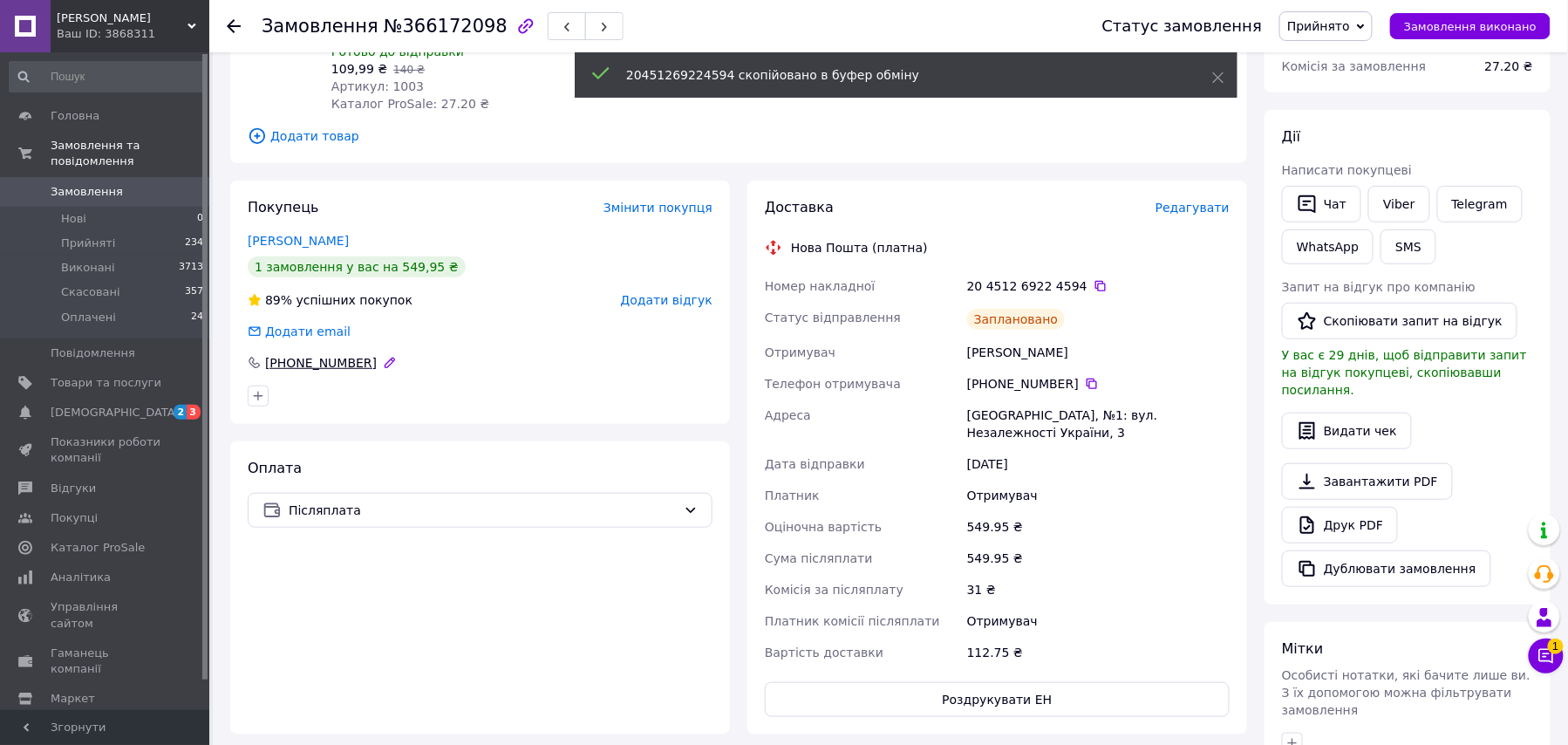
click at [321, 367] on div "+380 73 328 87 22" at bounding box center [320, 362] width 115 height 17
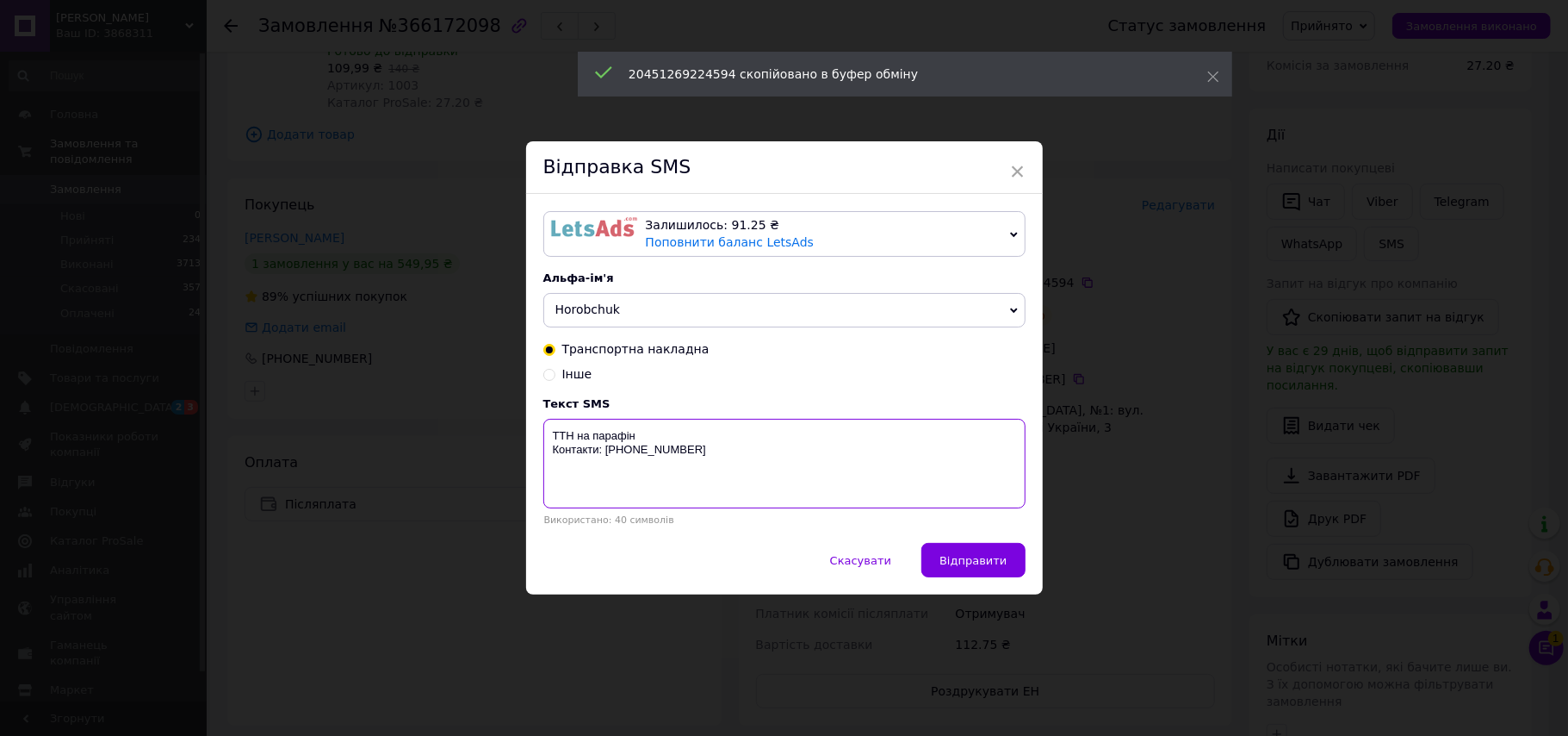
click at [748, 432] on textarea "ТТН на парафін Контакти: +380684100140" at bounding box center [784, 464] width 482 height 90
paste textarea "20451269224594"
type textarea "ТТН на парафін 20451269224594 Контакти: +380684100140"
click at [962, 564] on span "Відправити" at bounding box center [974, 560] width 67 height 13
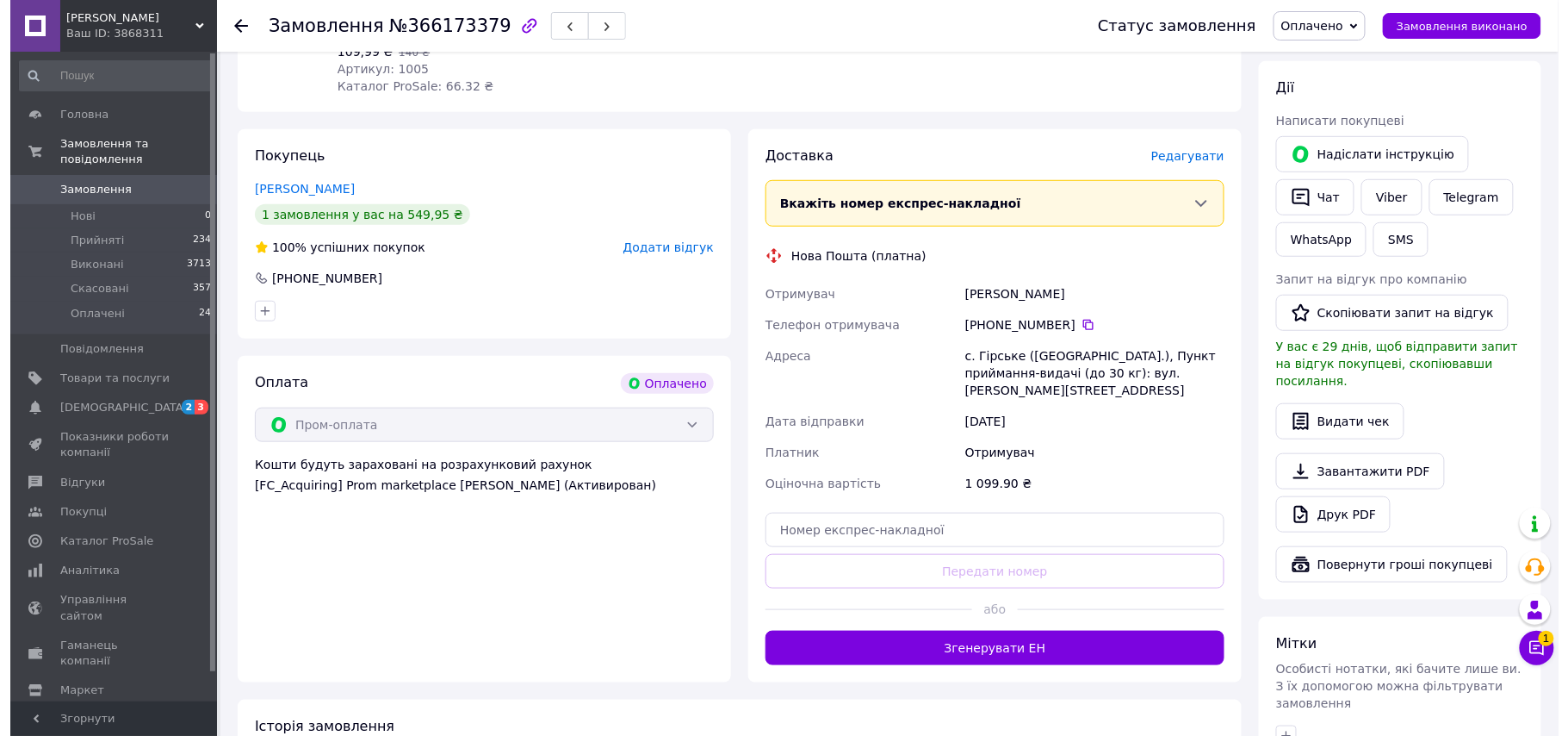
scroll to position [345, 0]
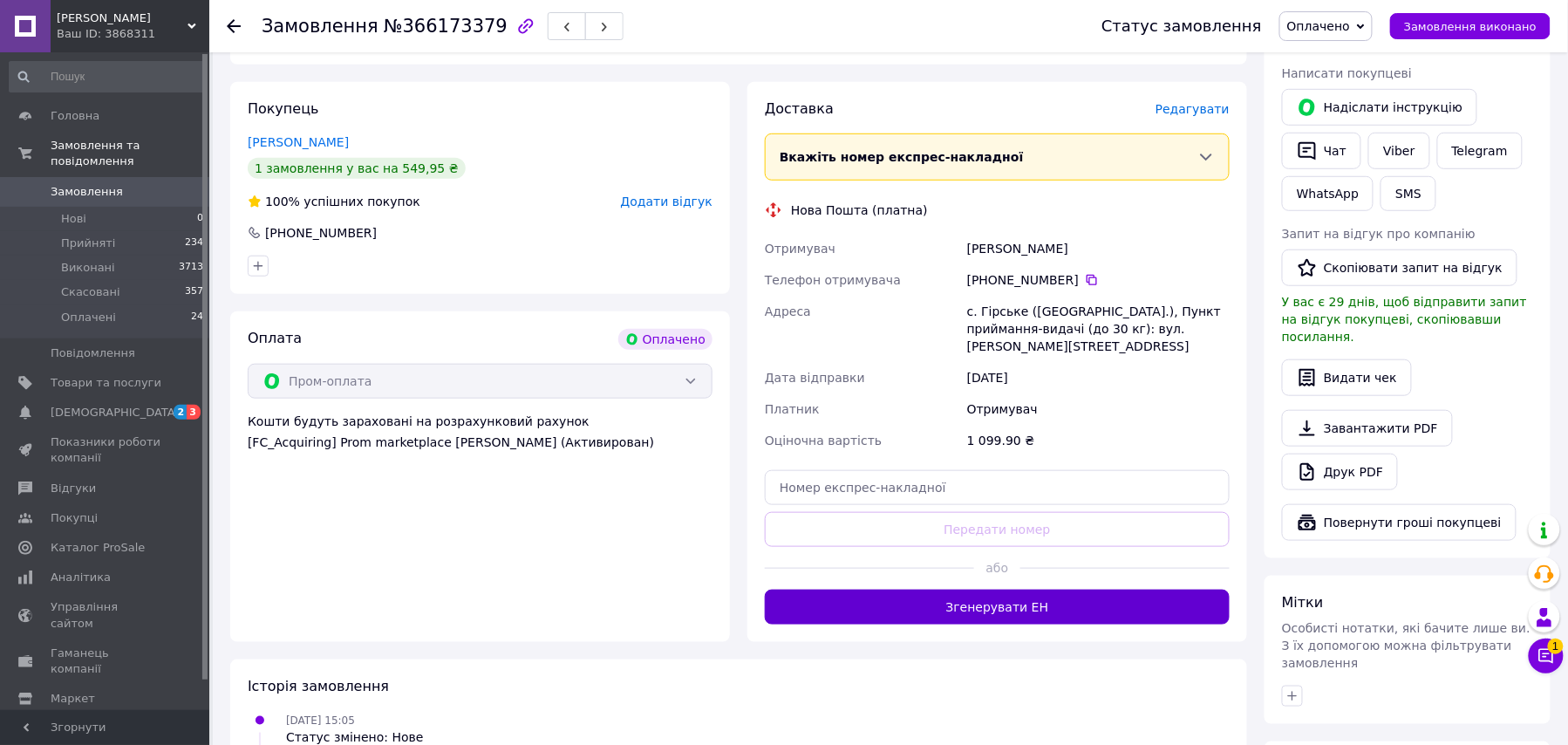
click at [1030, 591] on button "Згенерувати ЕН" at bounding box center [997, 607] width 465 height 35
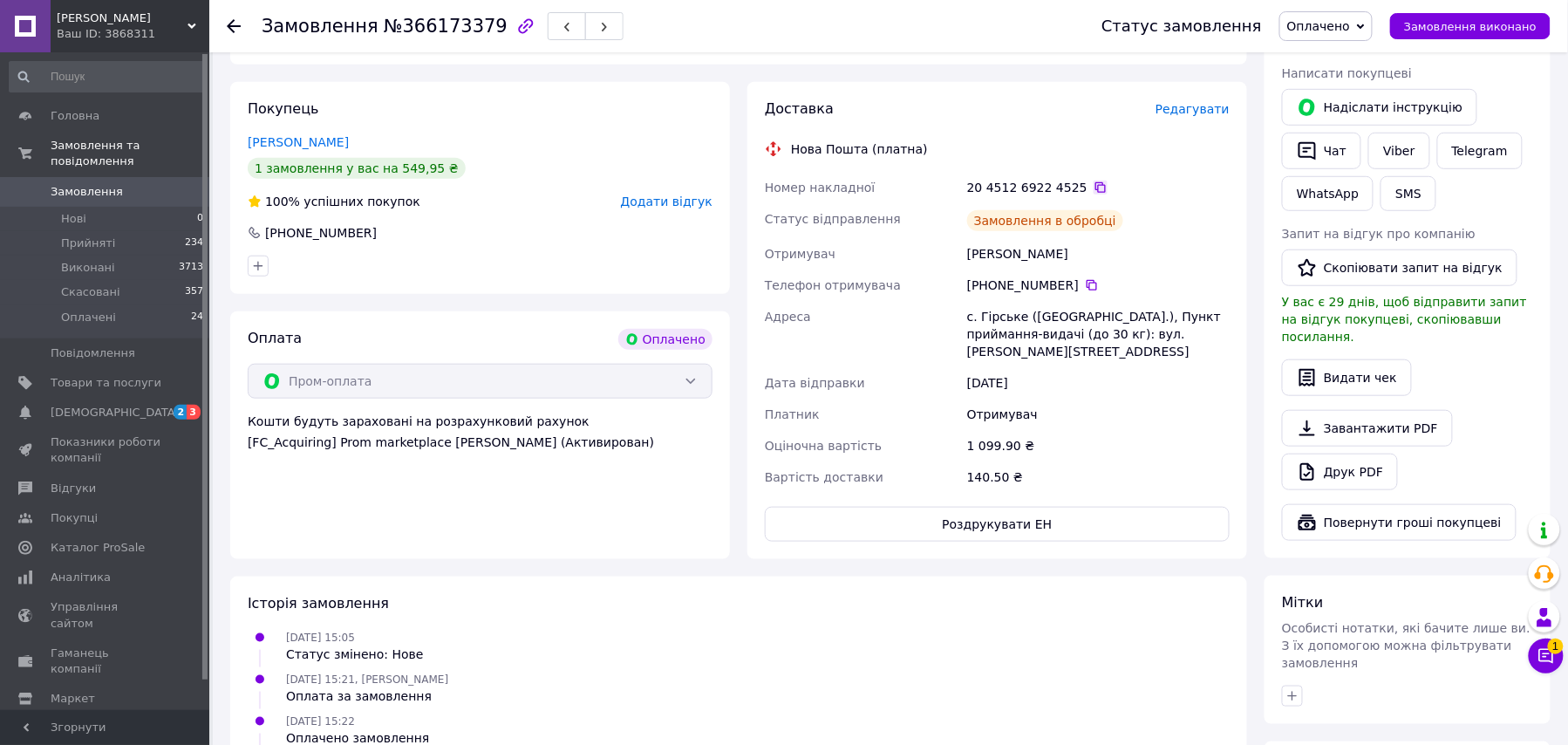
click at [1094, 189] on icon at bounding box center [1101, 187] width 14 height 14
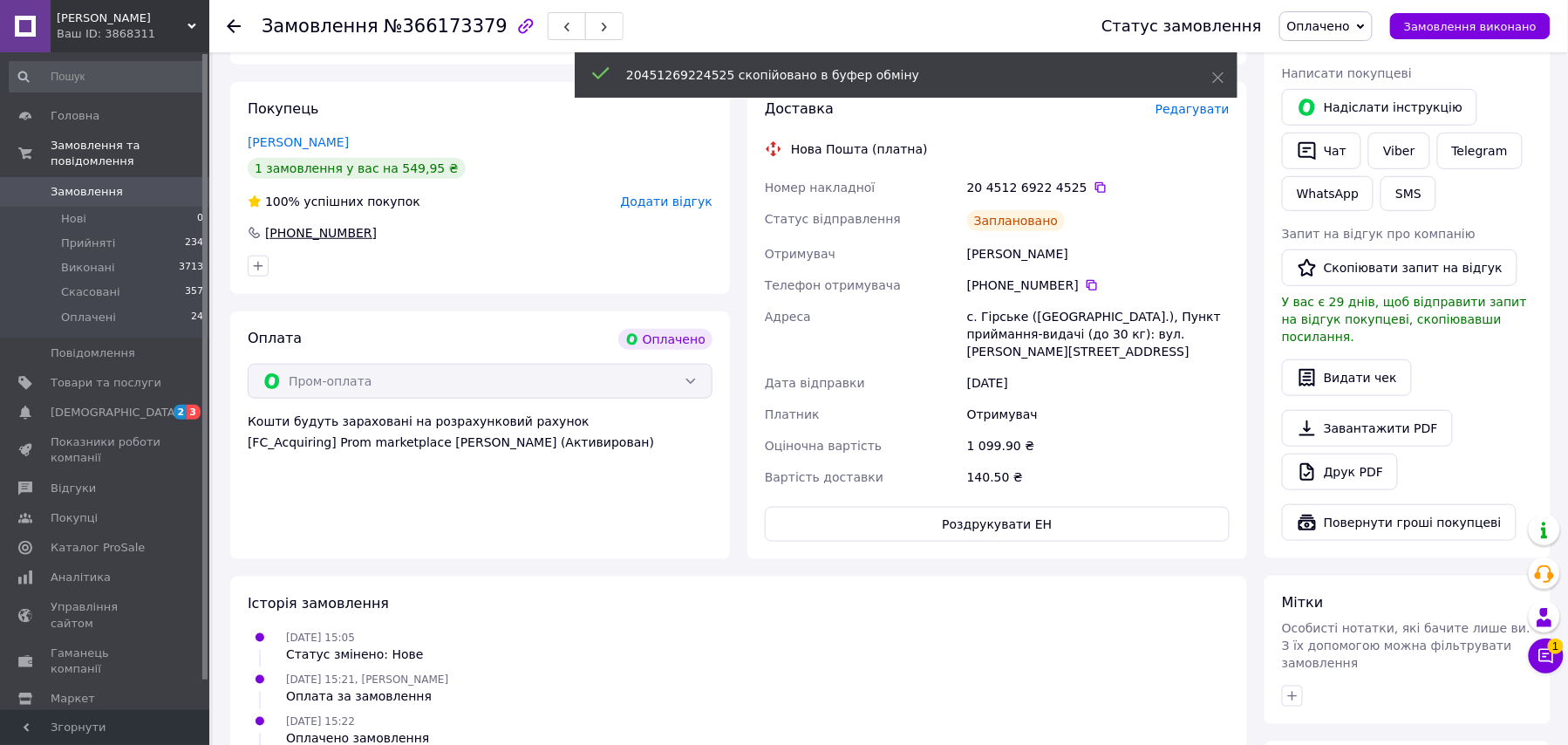
click at [337, 232] on div "+380 99 431 71 83" at bounding box center [320, 232] width 115 height 17
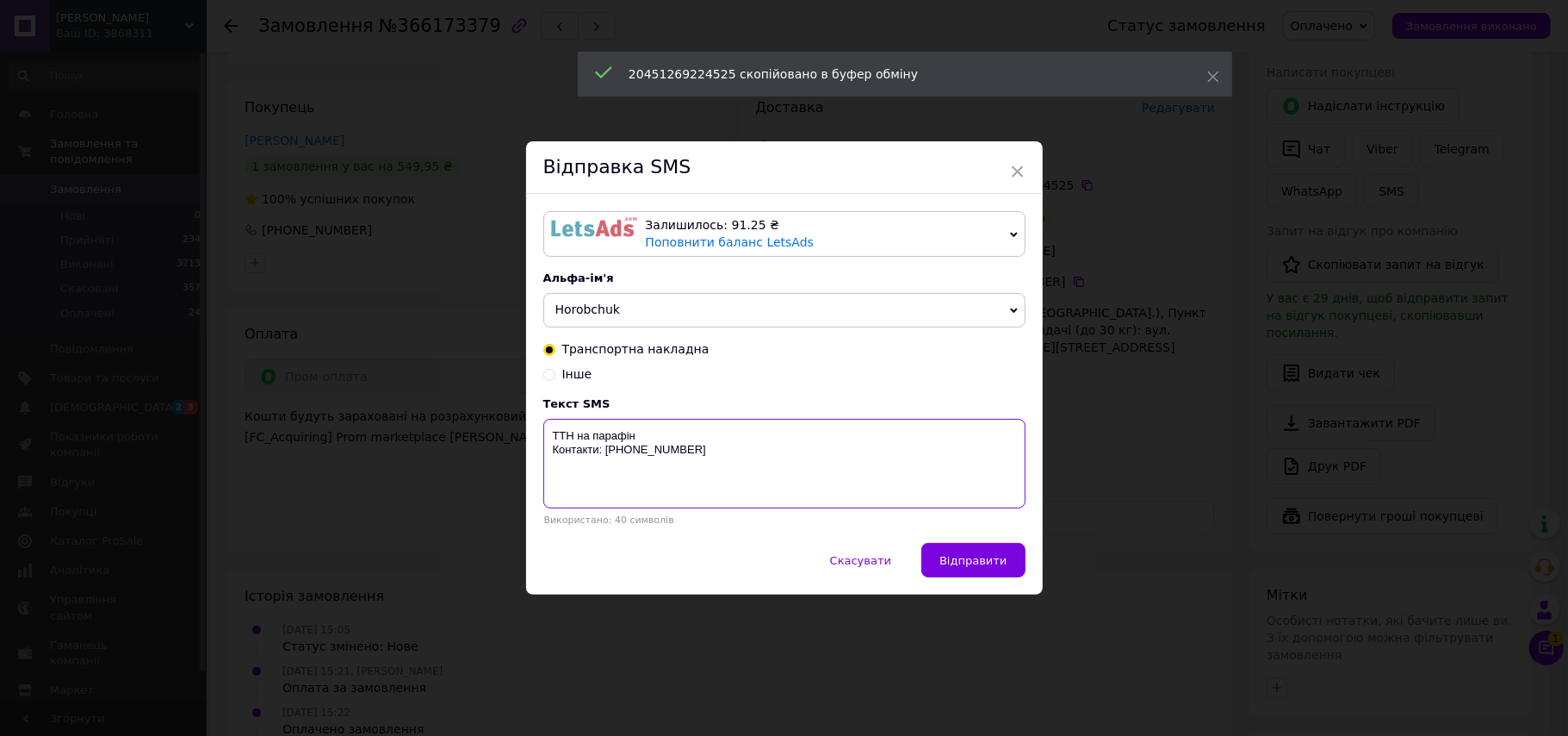
click at [780, 431] on textarea "ТТН на парафін Контакти: [PHONE_NUMBER]" at bounding box center [784, 464] width 482 height 90
paste textarea "20451269224525"
type textarea "ТТН на парафін 20451269224525 Контакти: +380684100140"
click at [975, 553] on button "Відправити" at bounding box center [973, 560] width 103 height 35
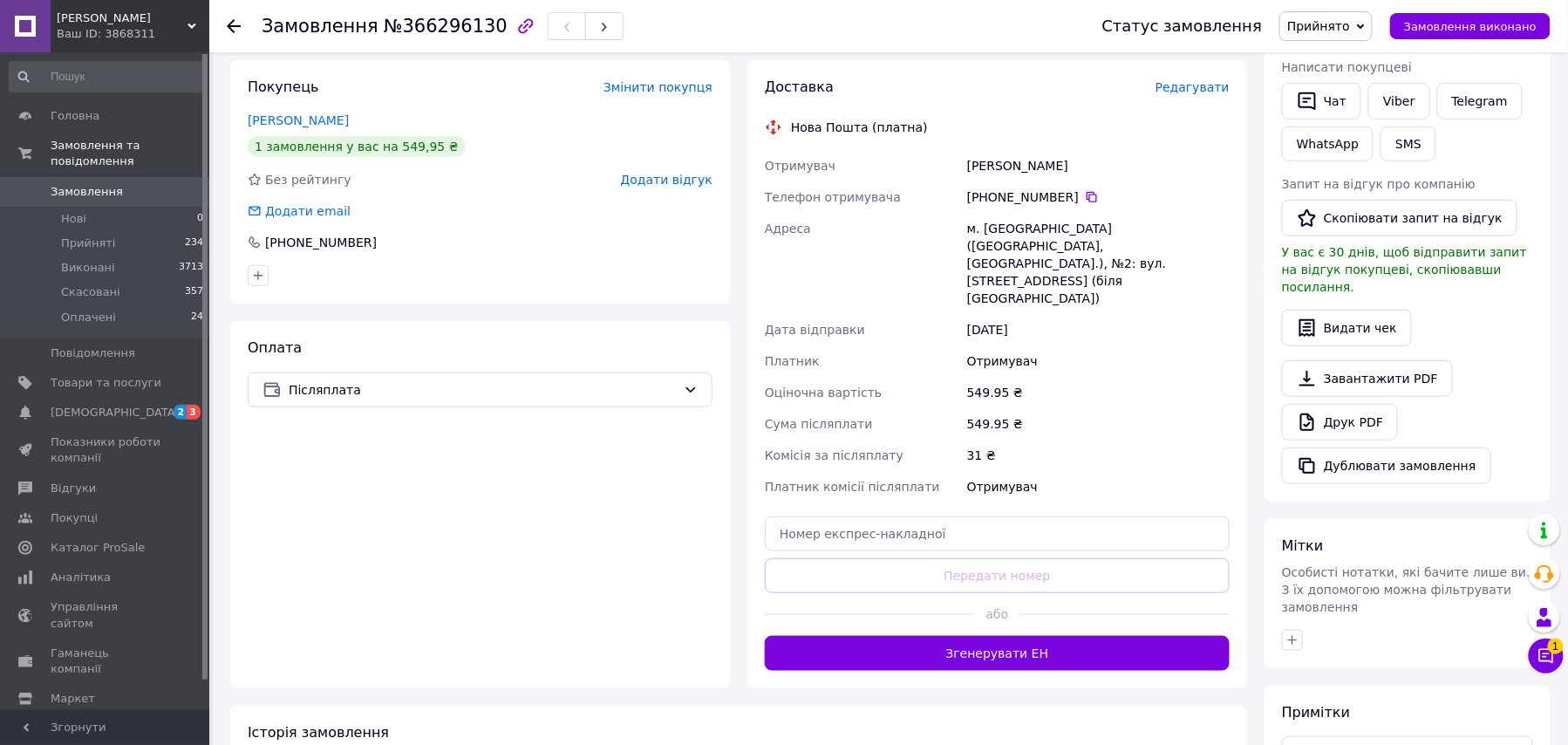
scroll to position [401, 0]
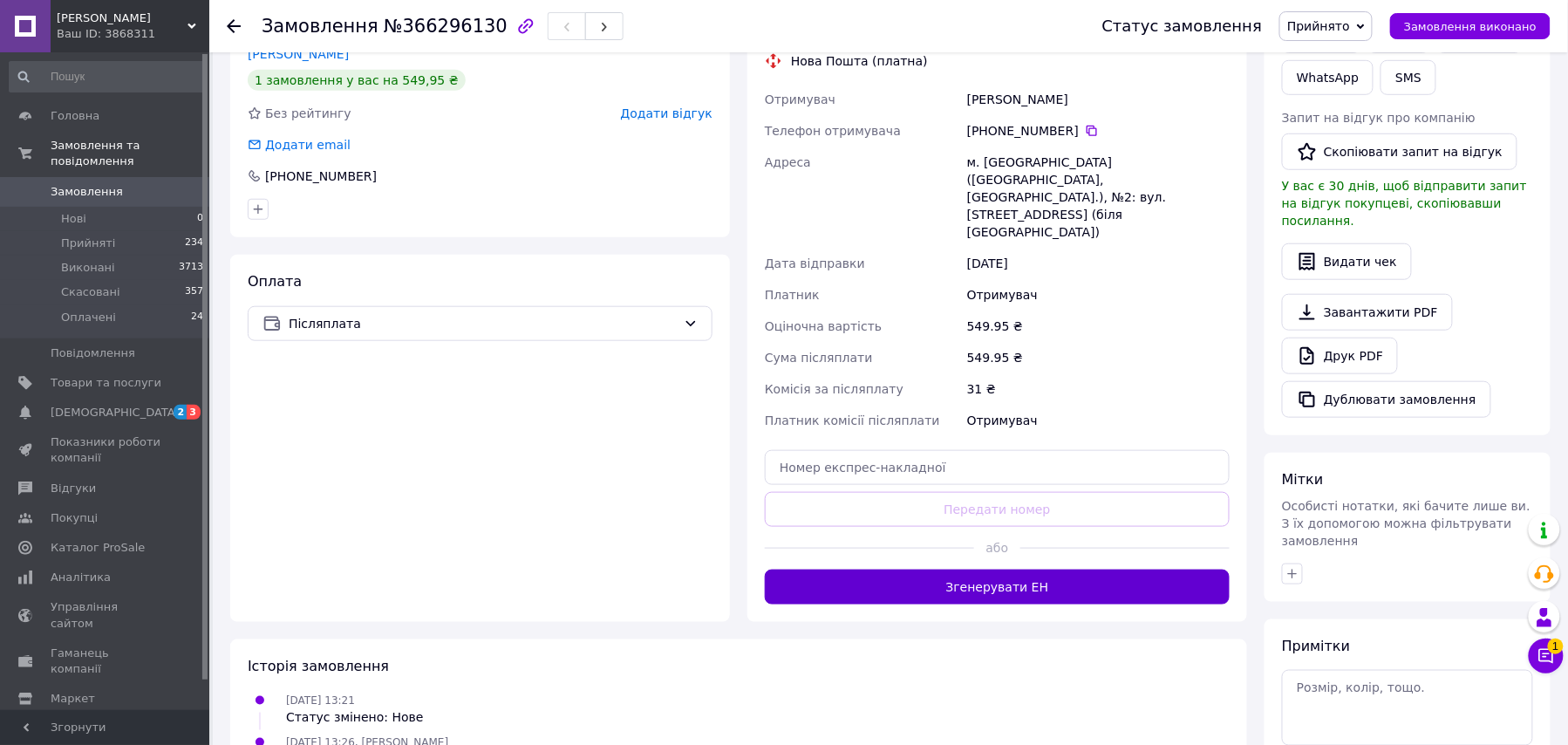
click at [1020, 570] on button "Згенерувати ЕН" at bounding box center [997, 587] width 465 height 35
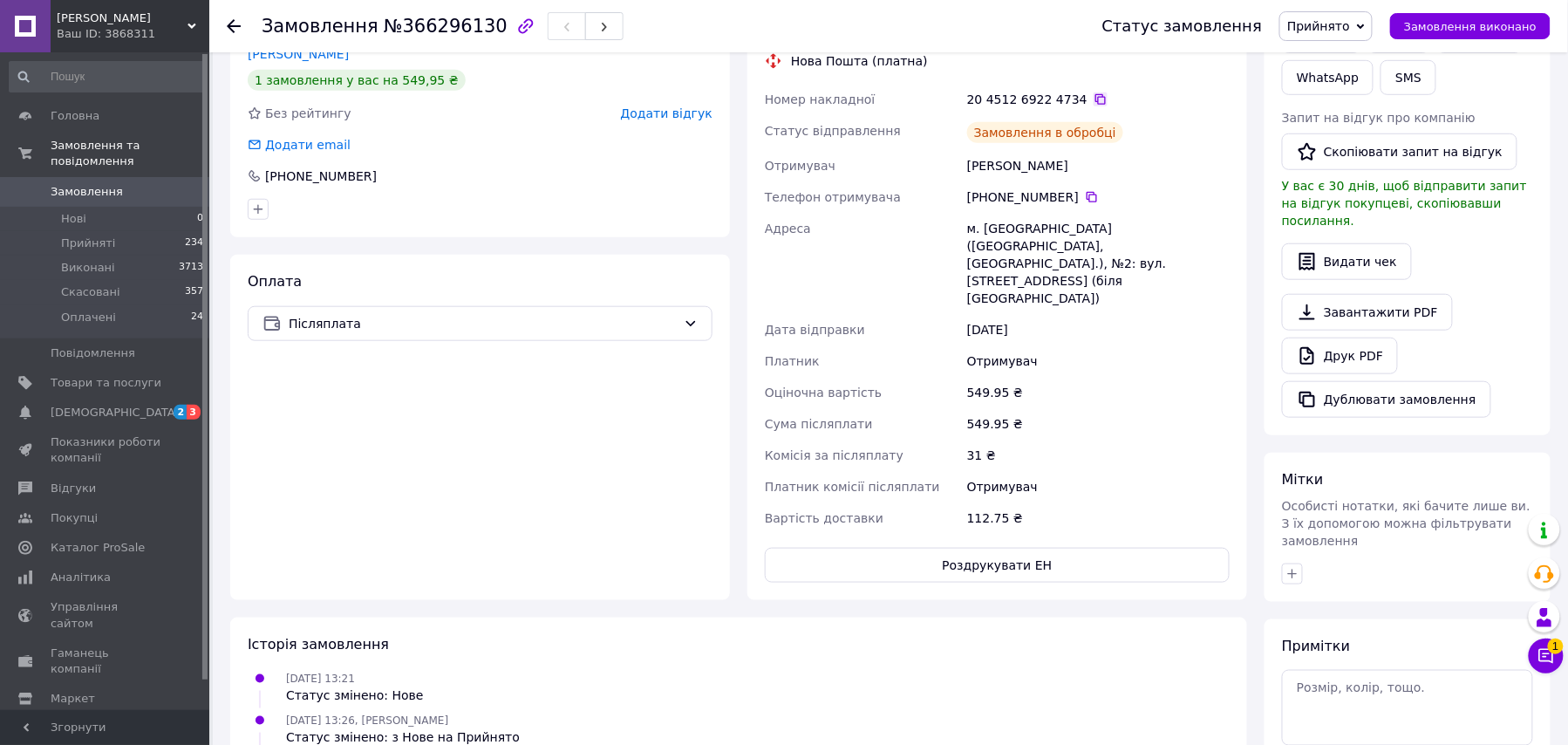
click at [1094, 95] on icon at bounding box center [1101, 100] width 14 height 14
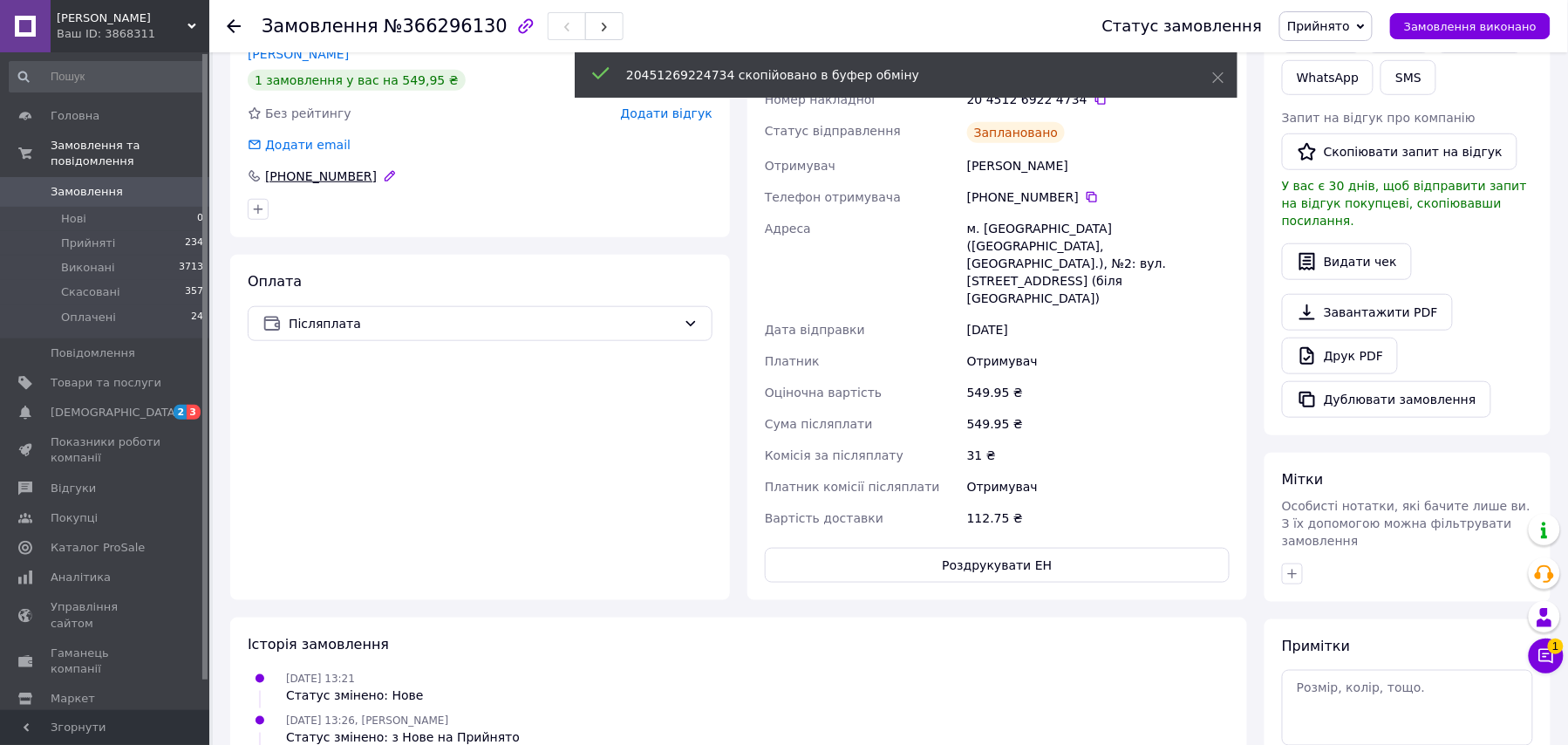
click at [346, 179] on div "+380 68 188 61 19" at bounding box center [320, 176] width 115 height 17
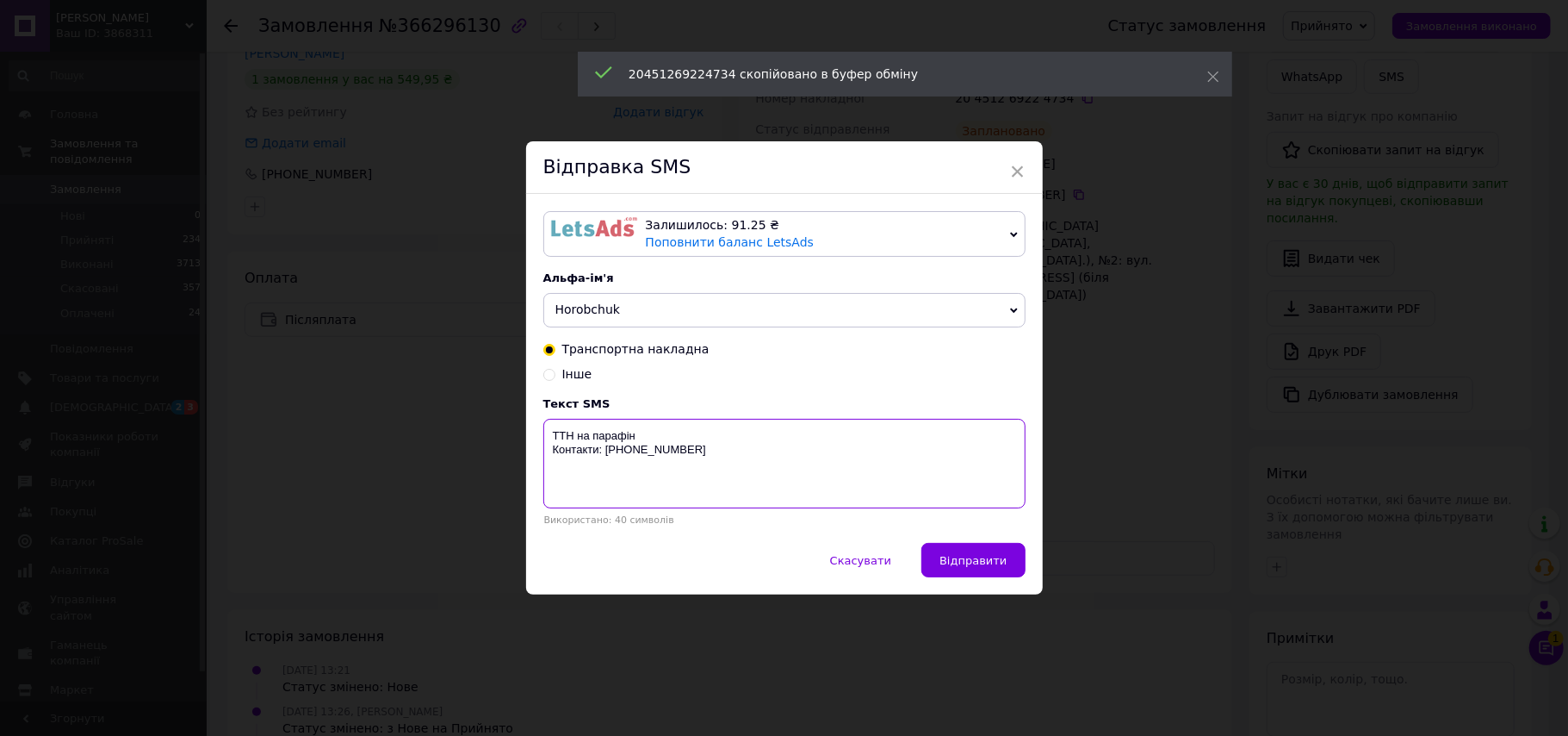
click at [652, 433] on textarea "ТТН на парафін Контакти: [PHONE_NUMBER]" at bounding box center [784, 464] width 482 height 90
paste textarea "20451269224734"
type textarea "ТТН на парафін 20451269224734 Контакти: +380684100140"
click at [958, 567] on span "Відправити" at bounding box center [974, 560] width 67 height 13
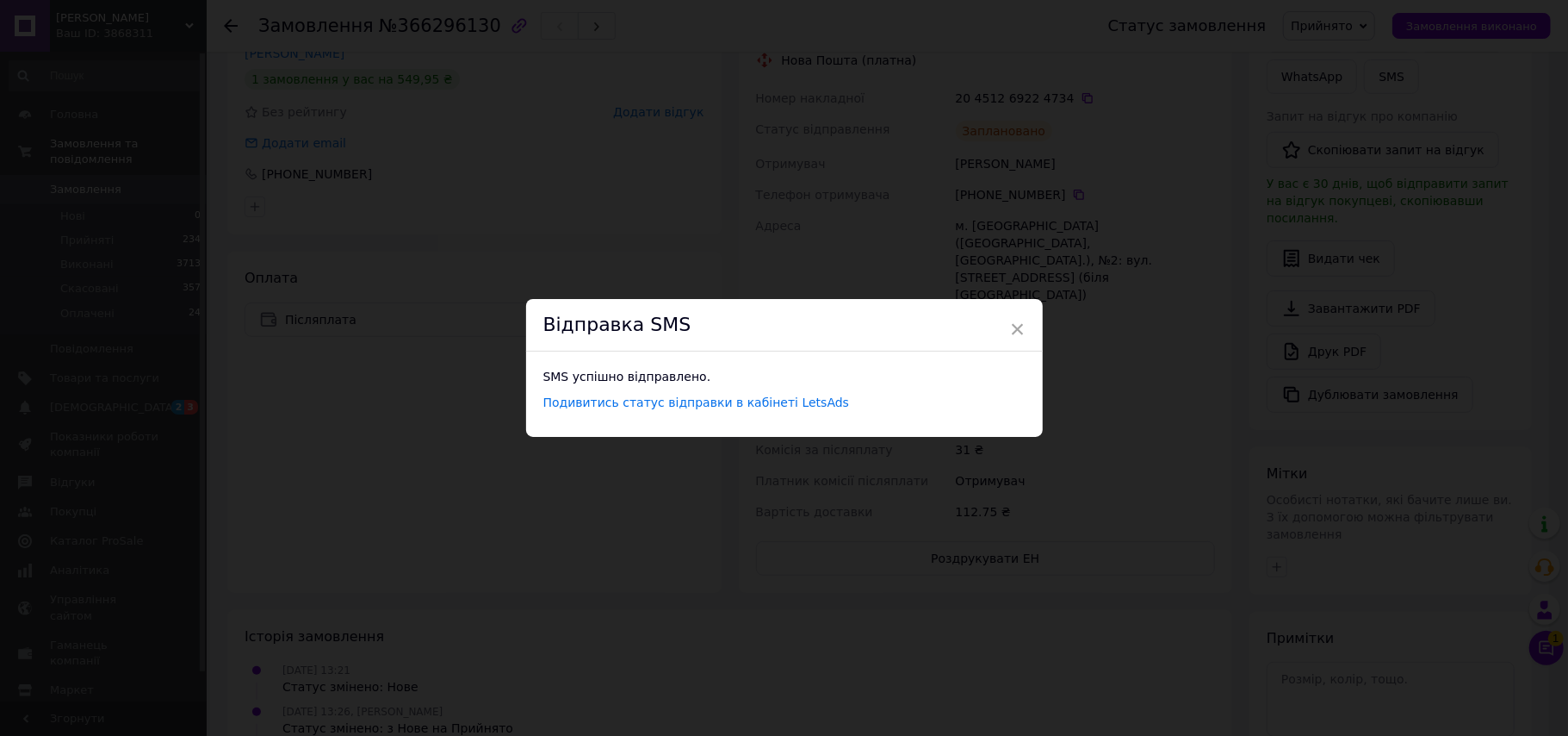
drag, startPoint x: 931, startPoint y: 543, endPoint x: 803, endPoint y: 274, distance: 297.9
click at [927, 541] on div "× Відправка SMS SMS успішно відправлено. Подивитись статус відправки в кабінеті…" at bounding box center [784, 368] width 1568 height 736
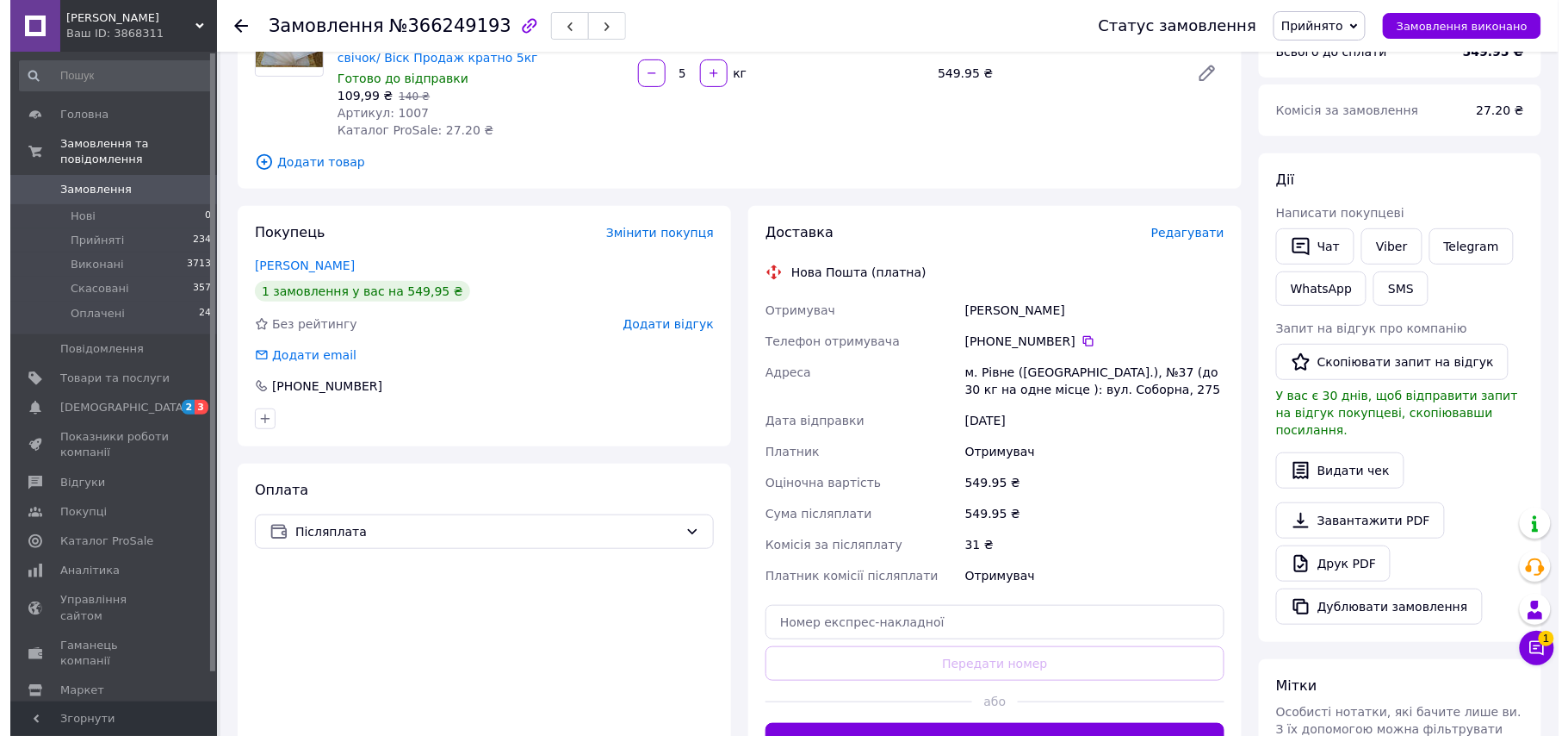
scroll to position [229, 0]
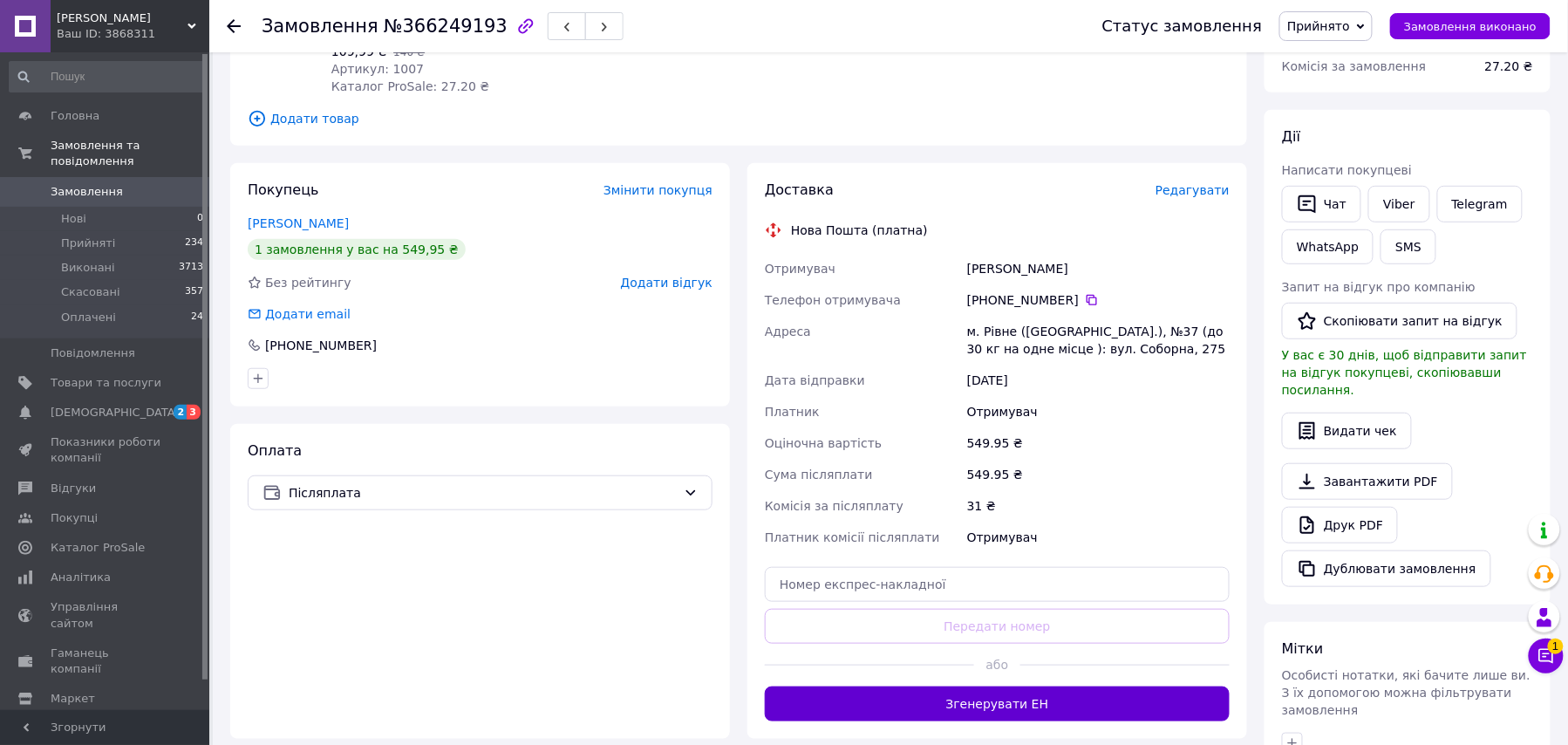
click at [1023, 713] on button "Згенерувати ЕН" at bounding box center [997, 703] width 465 height 35
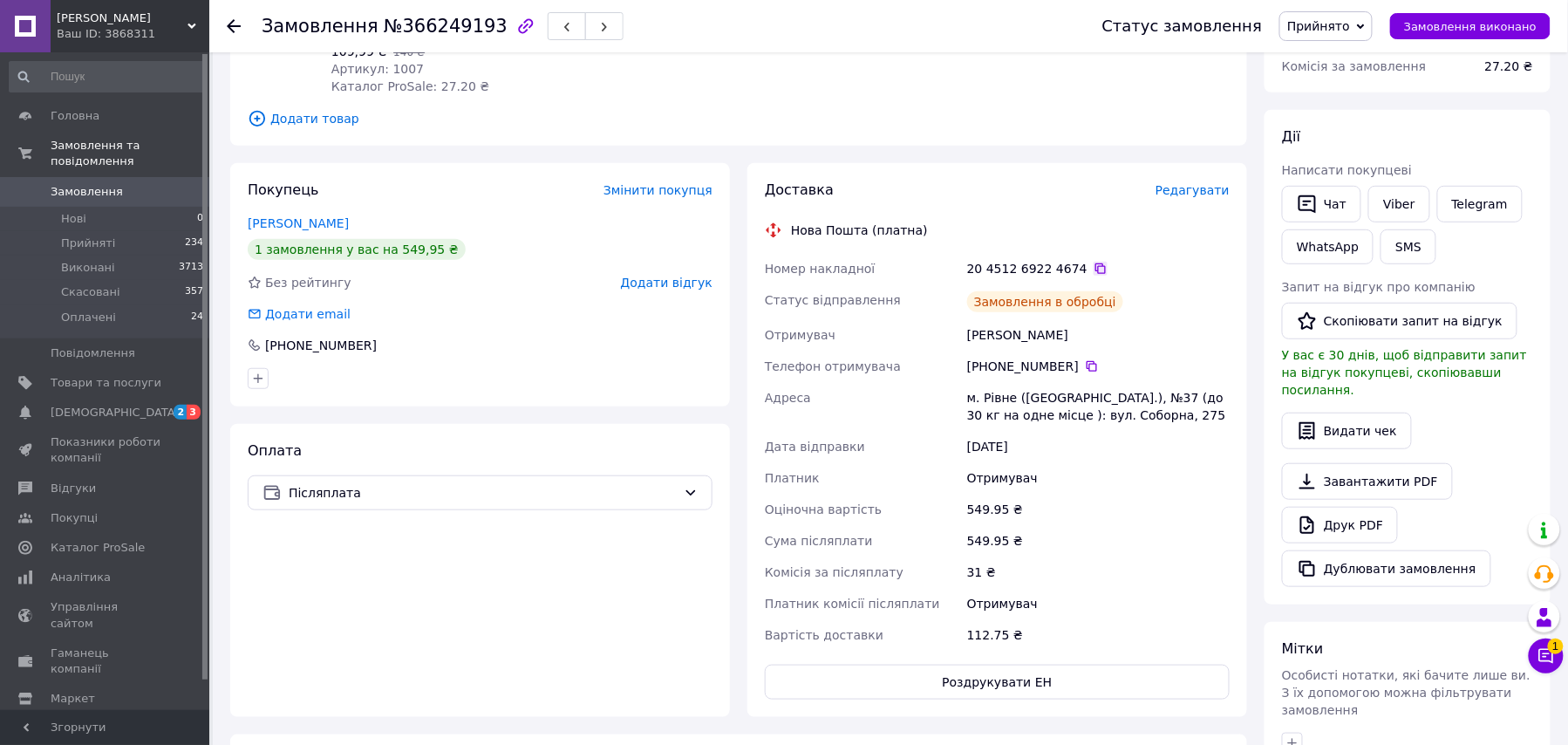
click at [1094, 266] on icon at bounding box center [1101, 268] width 14 height 14
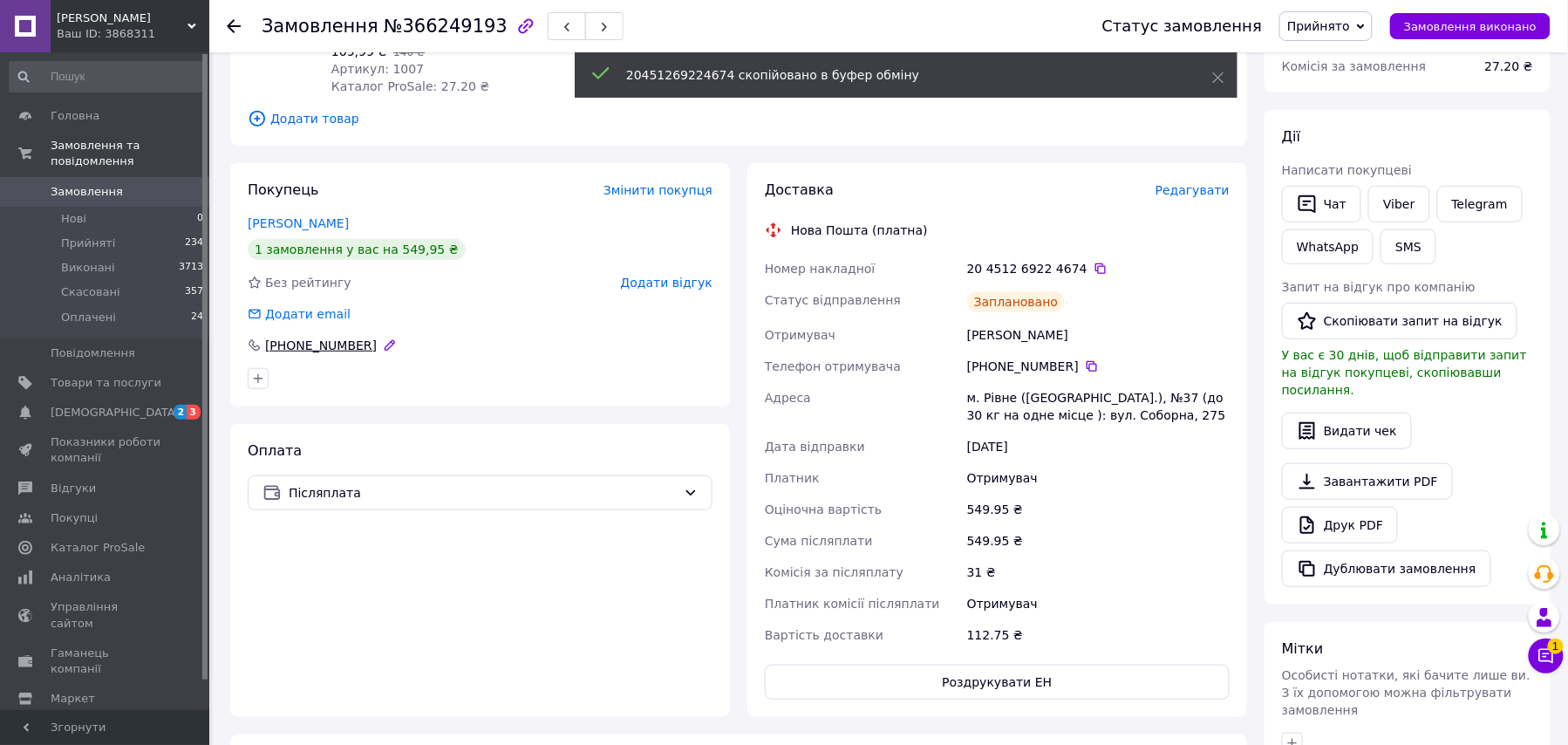
click at [342, 343] on div "[PHONE_NUMBER]" at bounding box center [320, 345] width 115 height 17
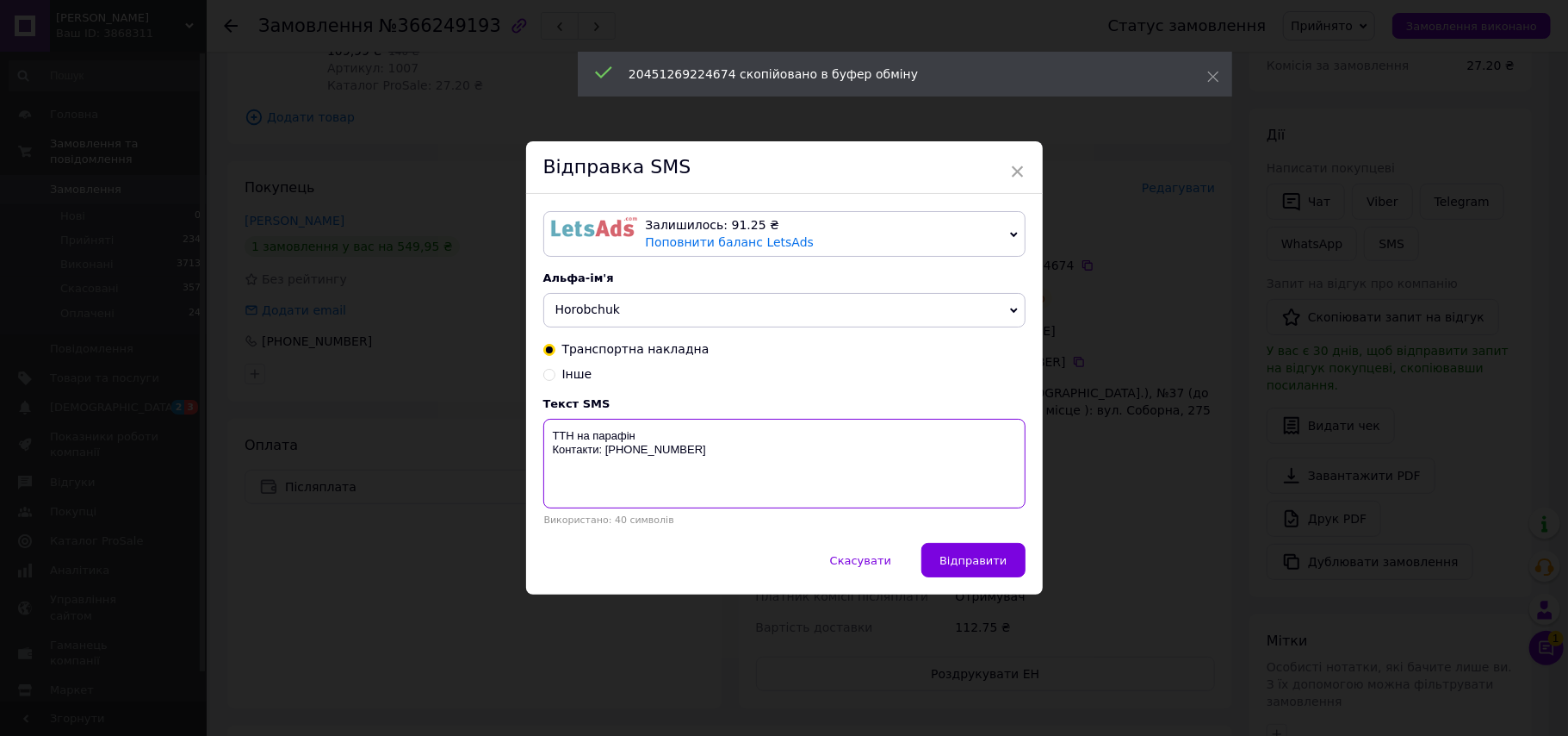
click at [689, 433] on textarea "ТТН на парафін Контакти: +380684100140" at bounding box center [784, 464] width 482 height 90
paste textarea "20451269224674"
type textarea "ТТН на парафін 20451269224674 Контакти: +380684100140"
click at [987, 559] on span "Відправити" at bounding box center [974, 560] width 67 height 13
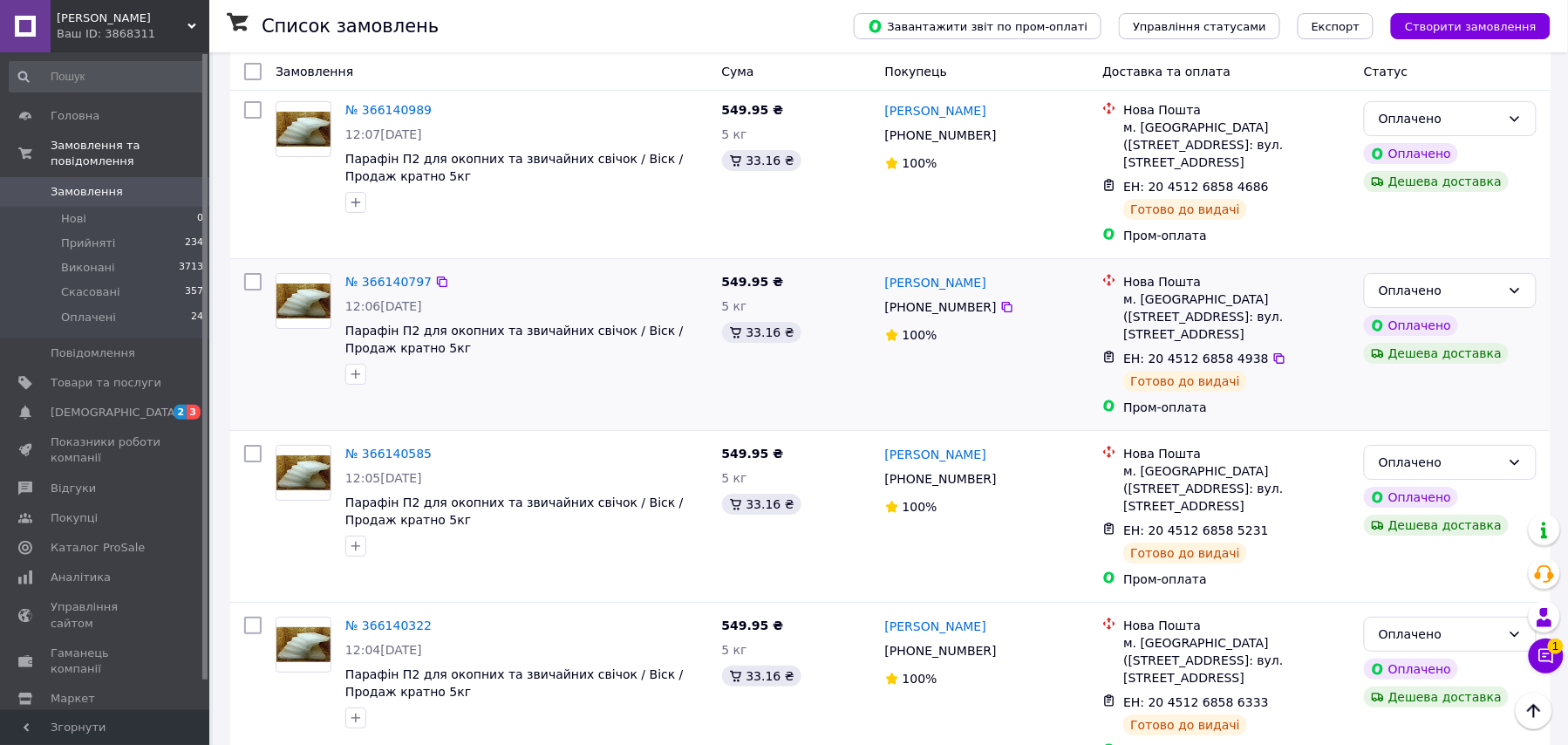
scroll to position [2208, 0]
